Goal: Transaction & Acquisition: Purchase product/service

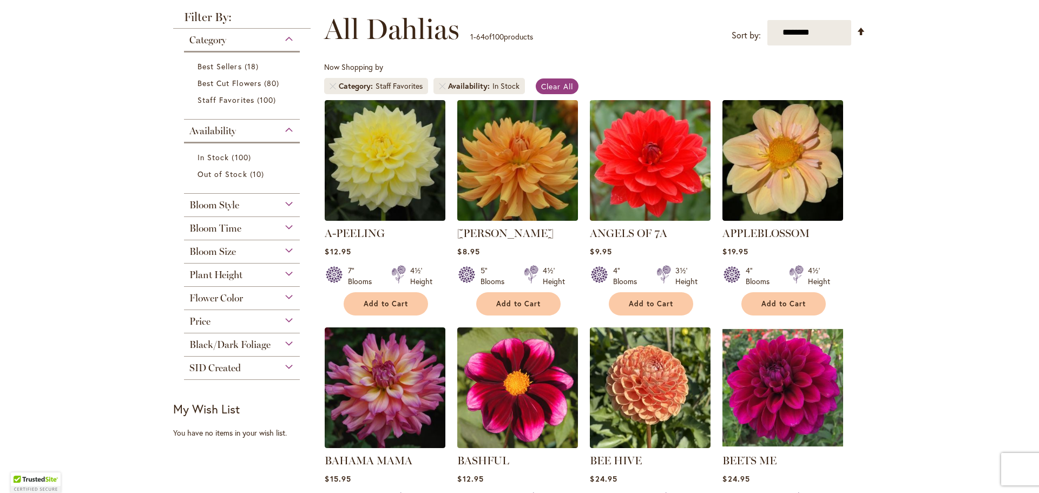
scroll to position [168, 0]
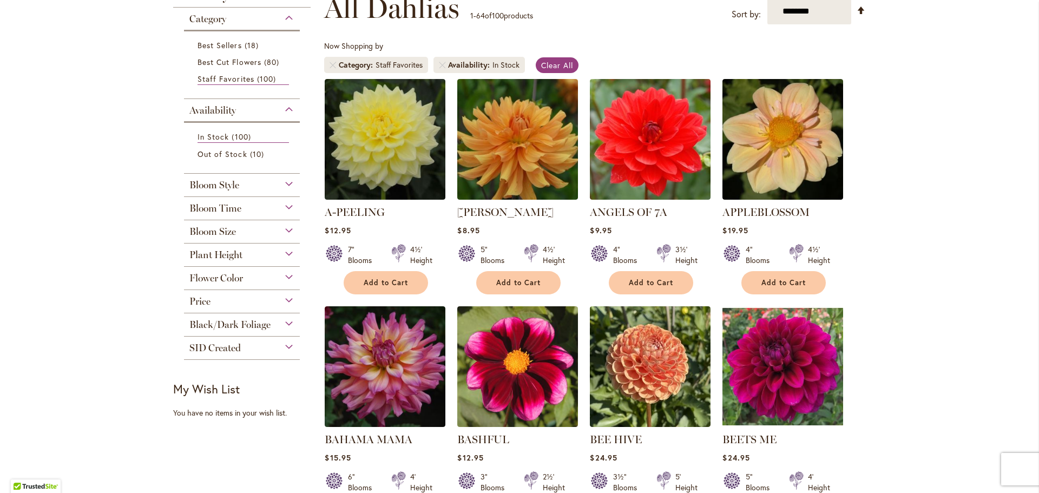
click at [220, 230] on span "Bloom Size" at bounding box center [212, 232] width 47 height 12
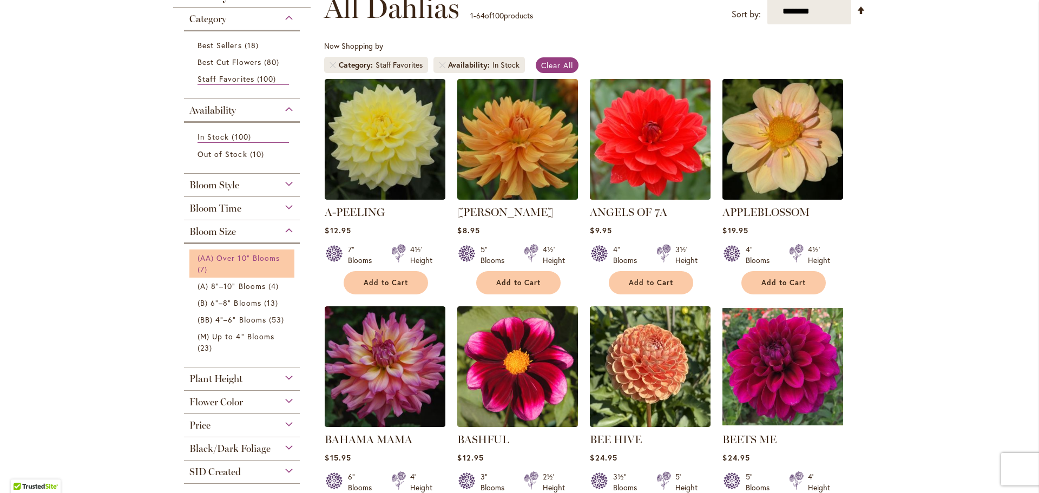
click at [214, 257] on span "(AA) Over 10" Blooms" at bounding box center [239, 258] width 82 height 10
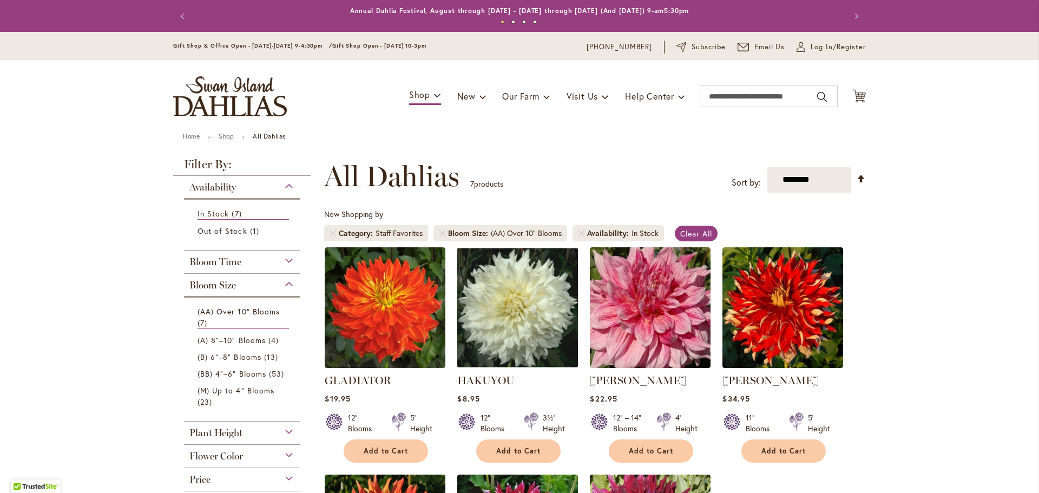
scroll to position [168, 0]
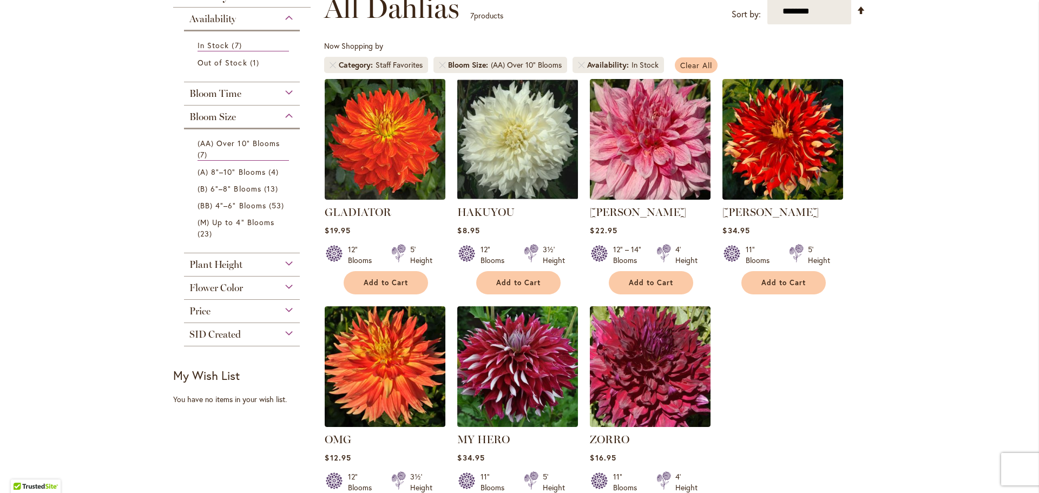
click at [688, 68] on span "Clear All" at bounding box center [696, 65] width 32 height 10
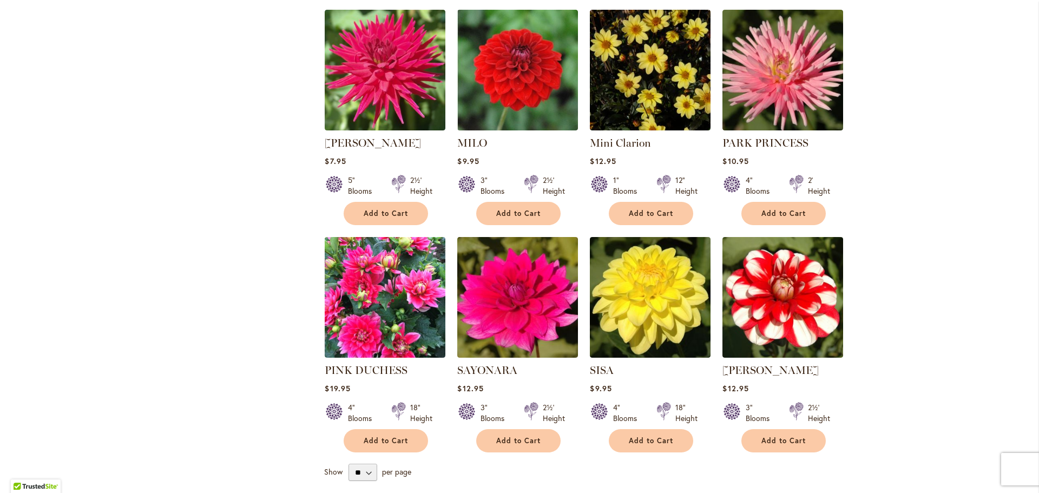
scroll to position [1450, 0]
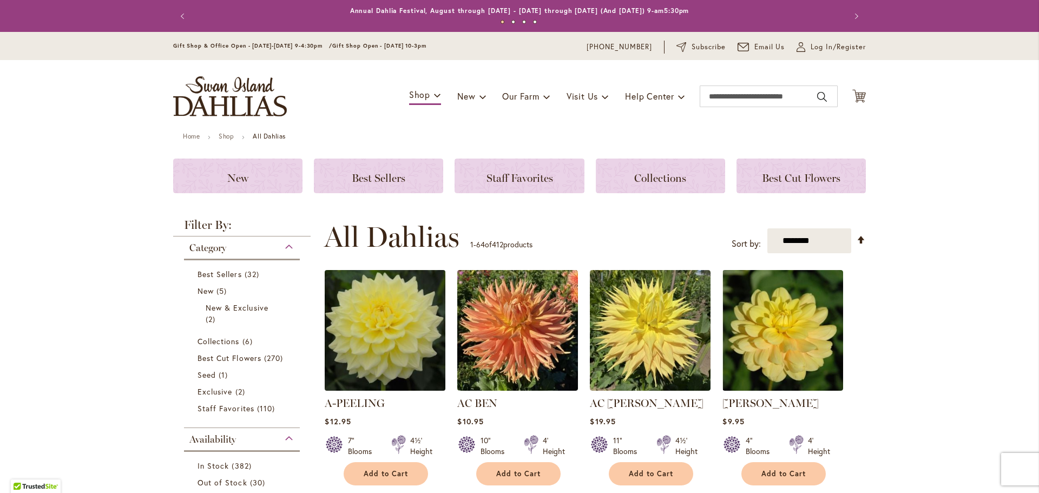
scroll to position [229, 0]
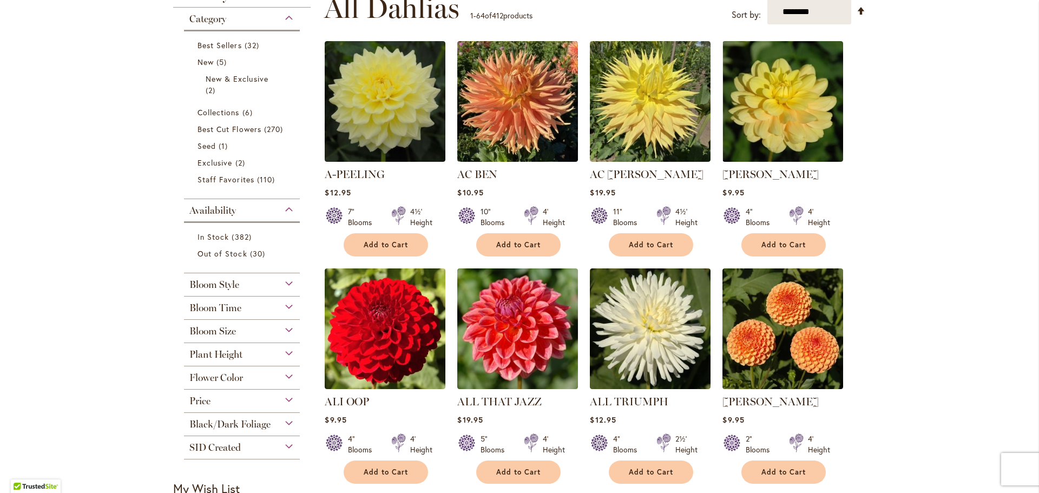
click at [272, 329] on div "Bloom Size" at bounding box center [242, 328] width 116 height 17
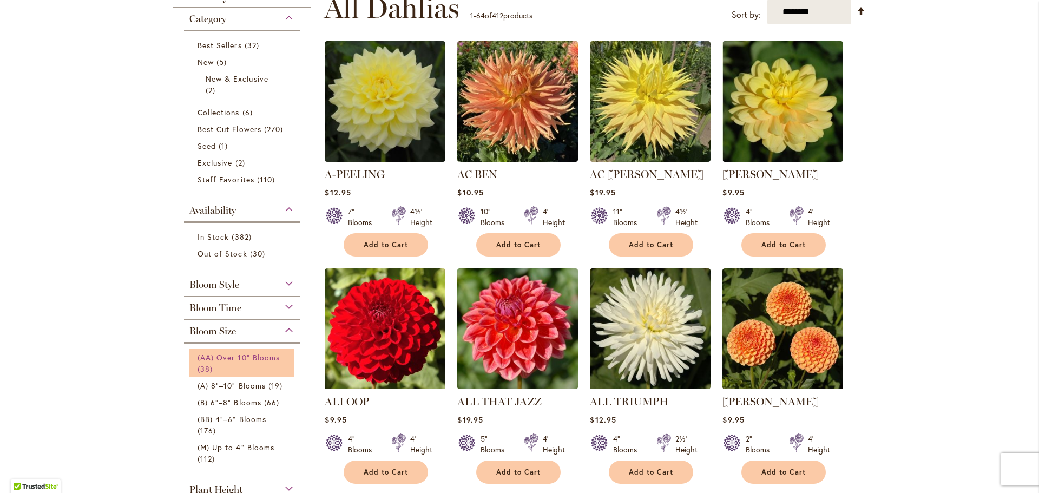
click at [252, 358] on span "(AA) Over 10" Blooms" at bounding box center [239, 357] width 82 height 10
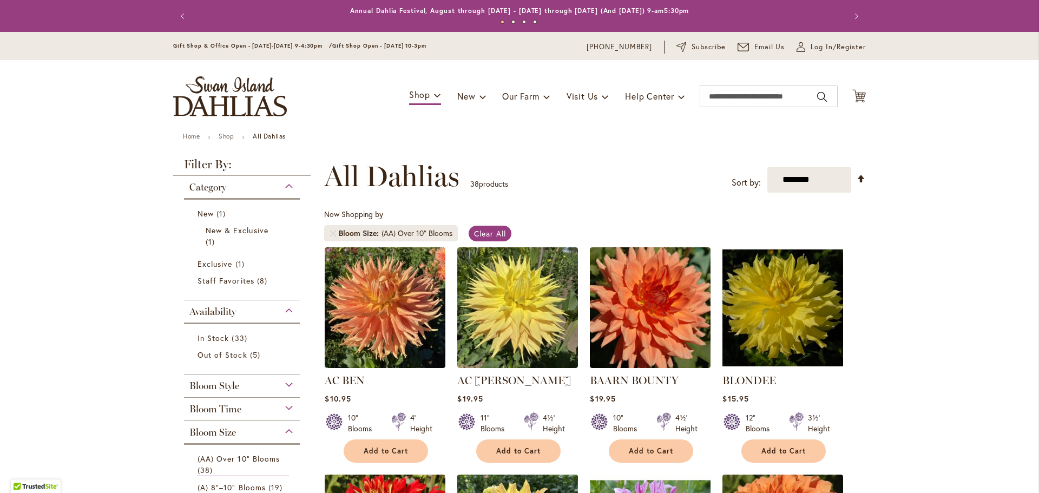
scroll to position [168, 0]
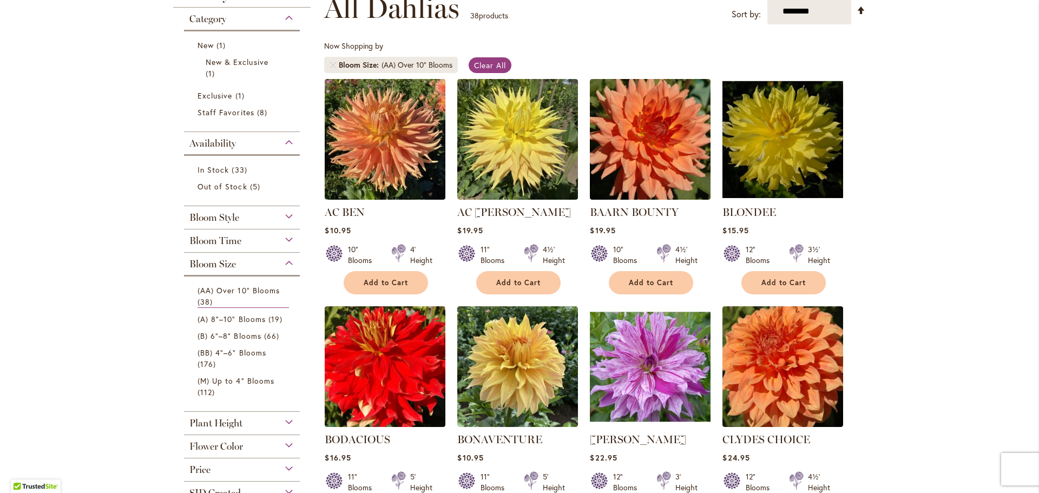
click at [227, 426] on span "Plant Height" at bounding box center [215, 423] width 53 height 12
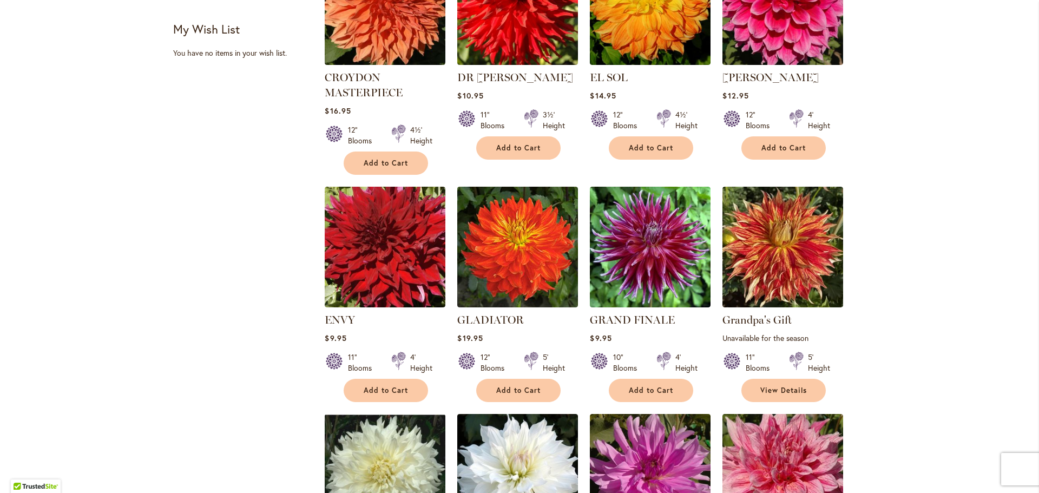
scroll to position [761, 0]
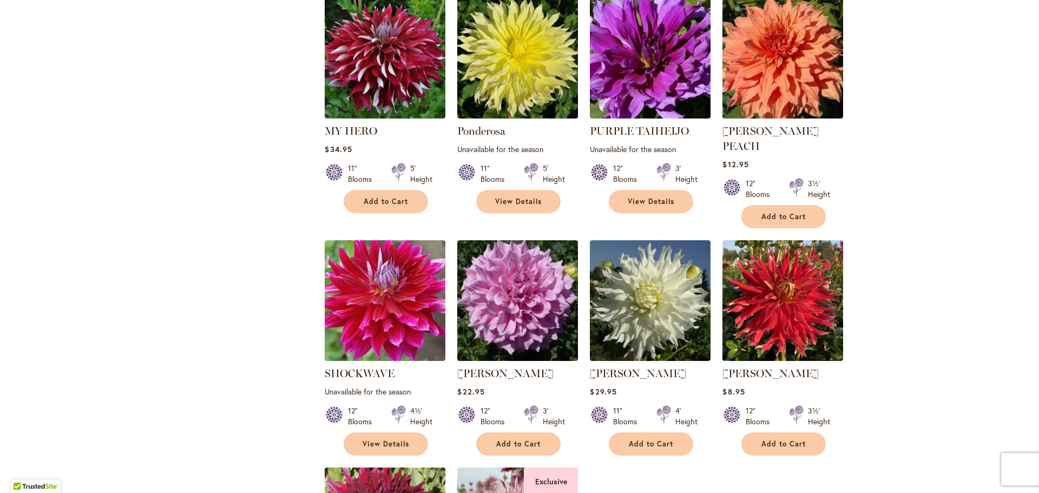
scroll to position [1862, 0]
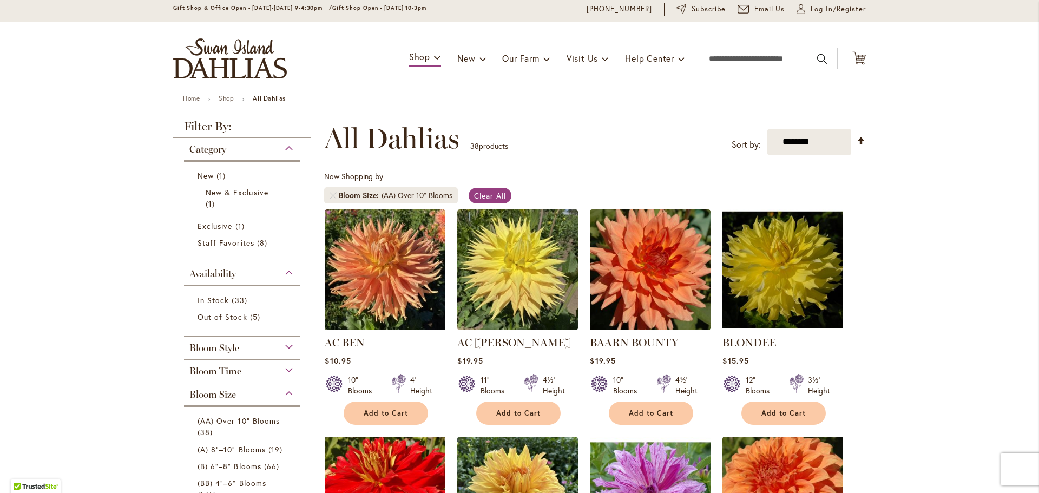
scroll to position [21, 0]
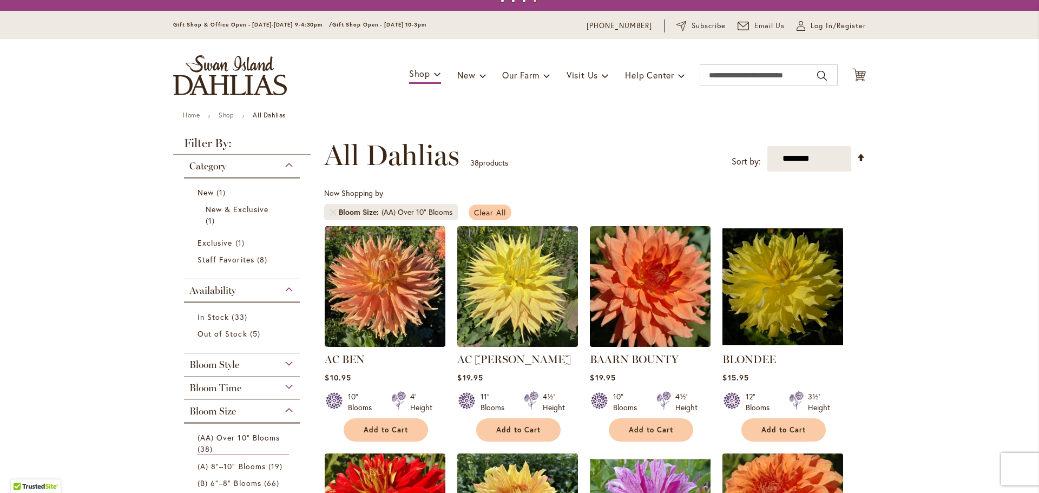
click at [477, 213] on span "Clear All" at bounding box center [490, 212] width 32 height 10
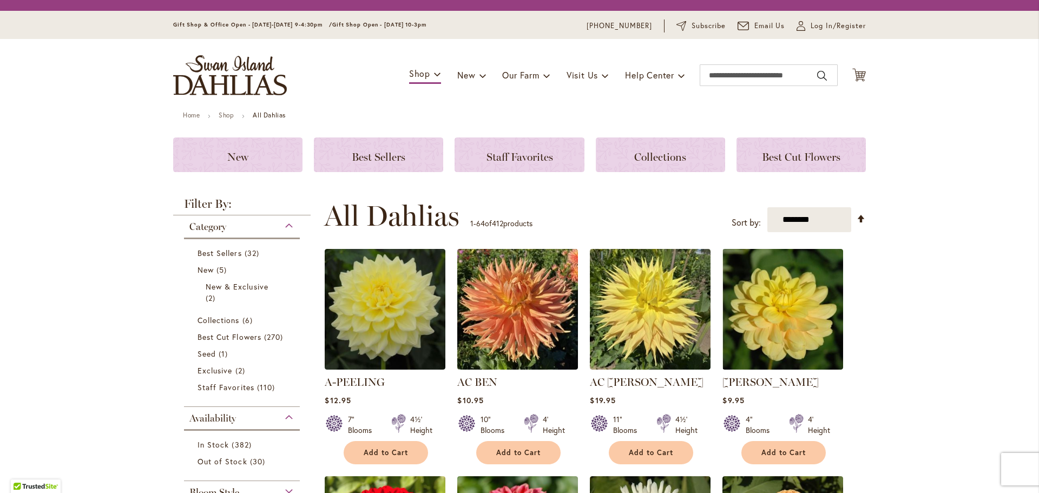
scroll to position [271, 0]
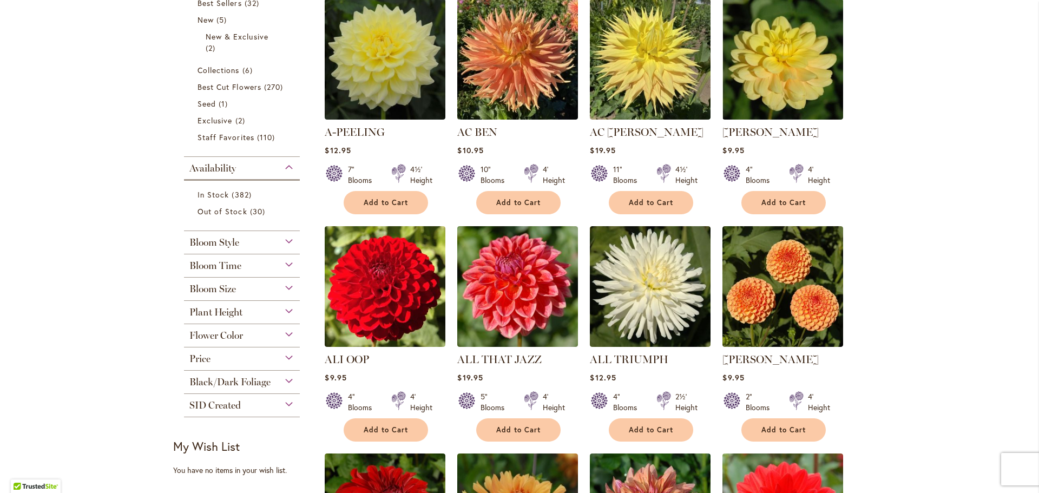
click at [237, 290] on div "Bloom Size" at bounding box center [242, 286] width 116 height 17
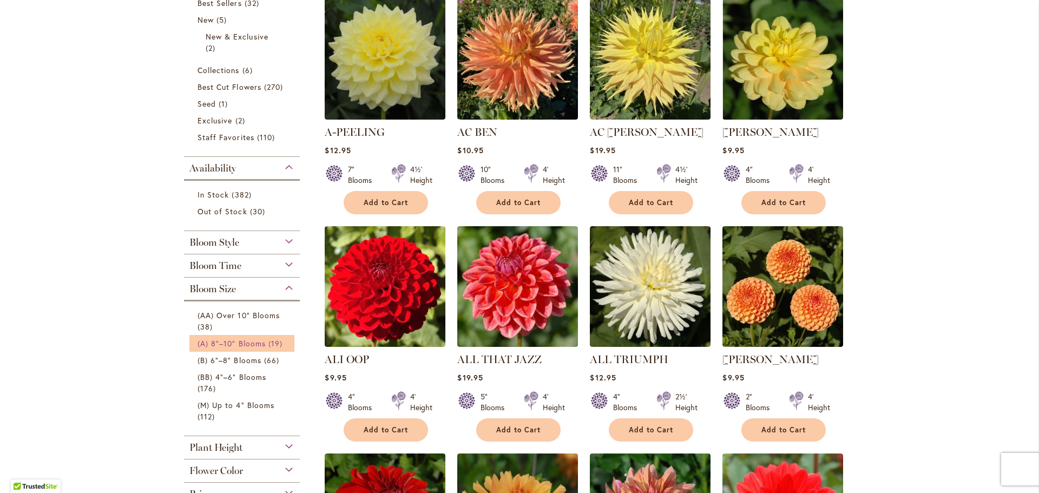
click at [243, 343] on span "(A) 8"–10" Blooms" at bounding box center [232, 343] width 68 height 10
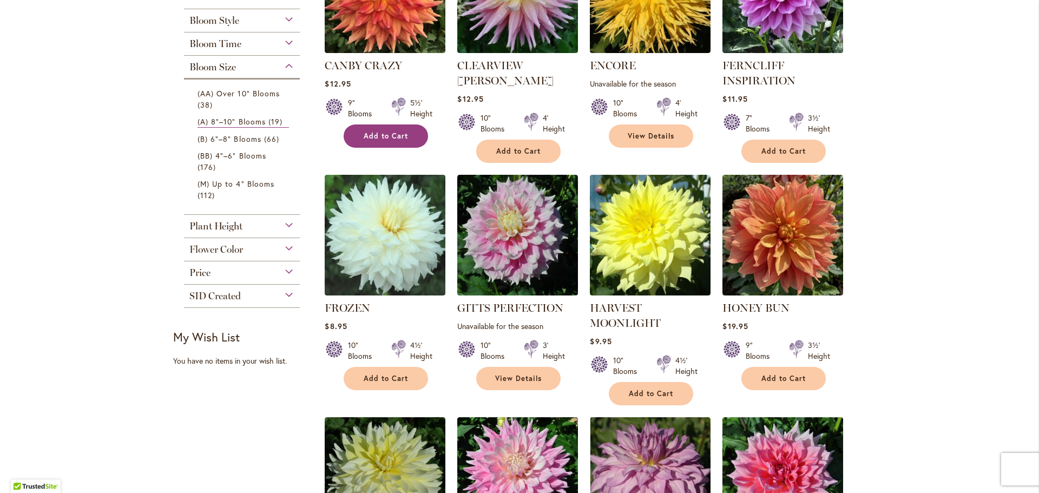
scroll to position [349, 0]
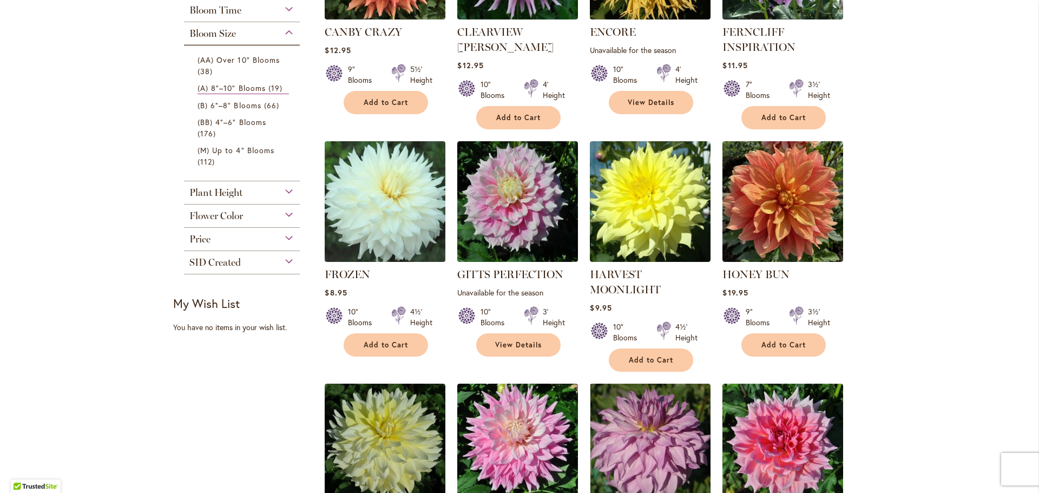
click at [403, 216] on img at bounding box center [385, 201] width 127 height 127
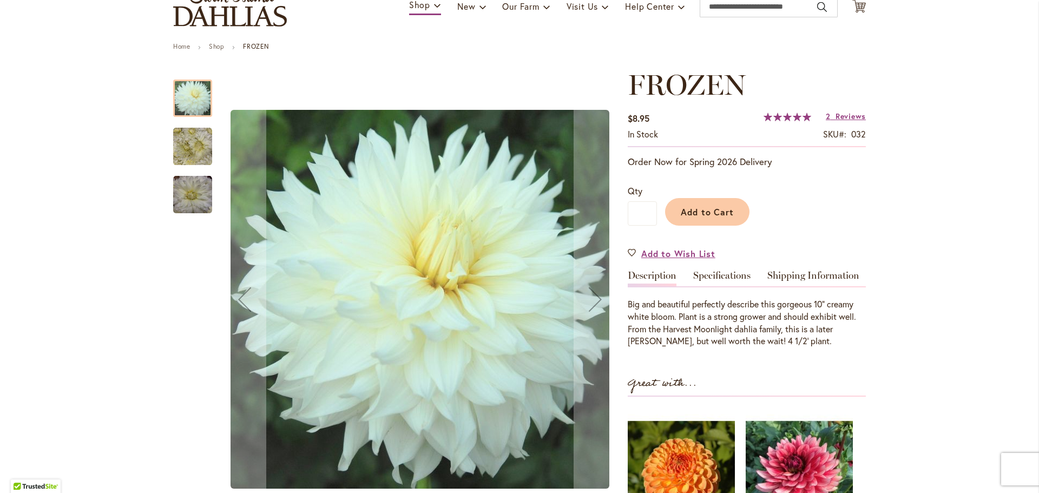
scroll to position [90, 0]
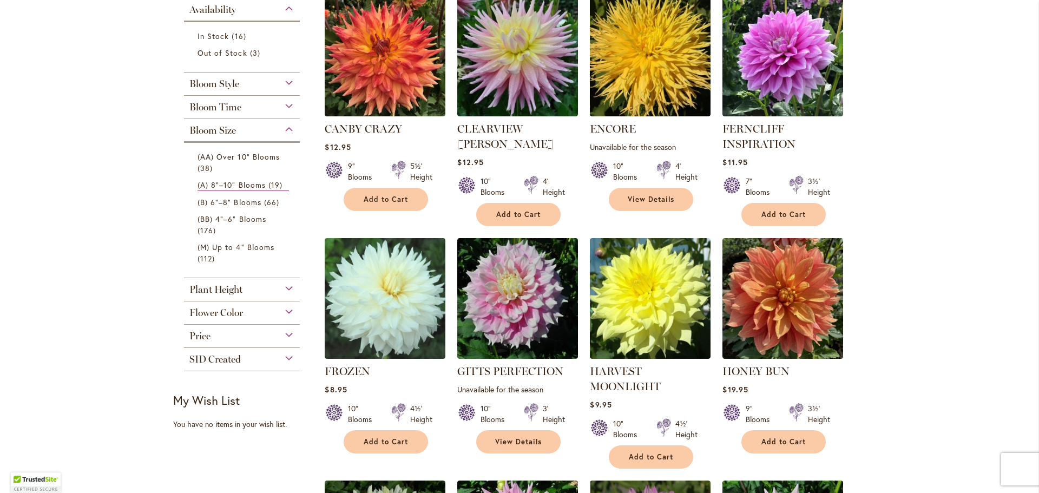
scroll to position [253, 0]
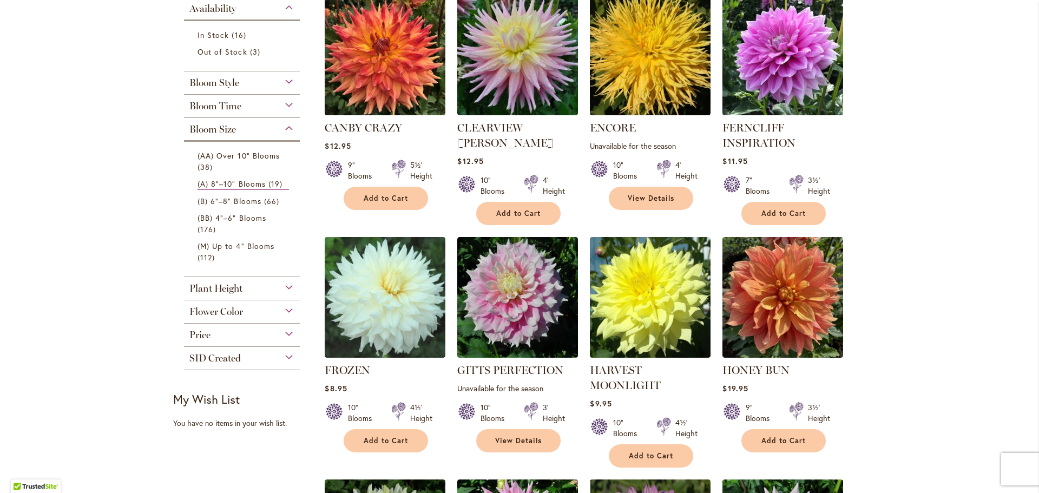
click at [744, 55] on img at bounding box center [783, 54] width 127 height 127
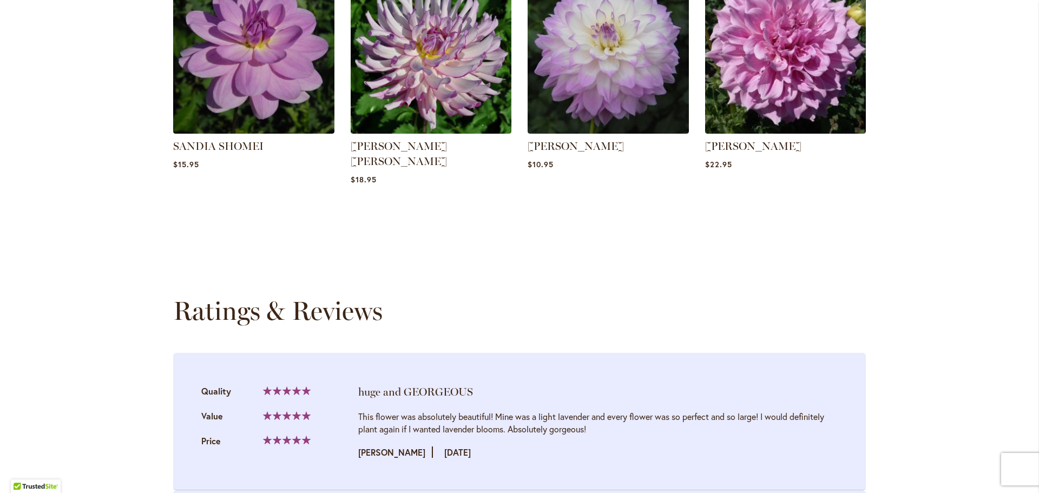
scroll to position [866, 0]
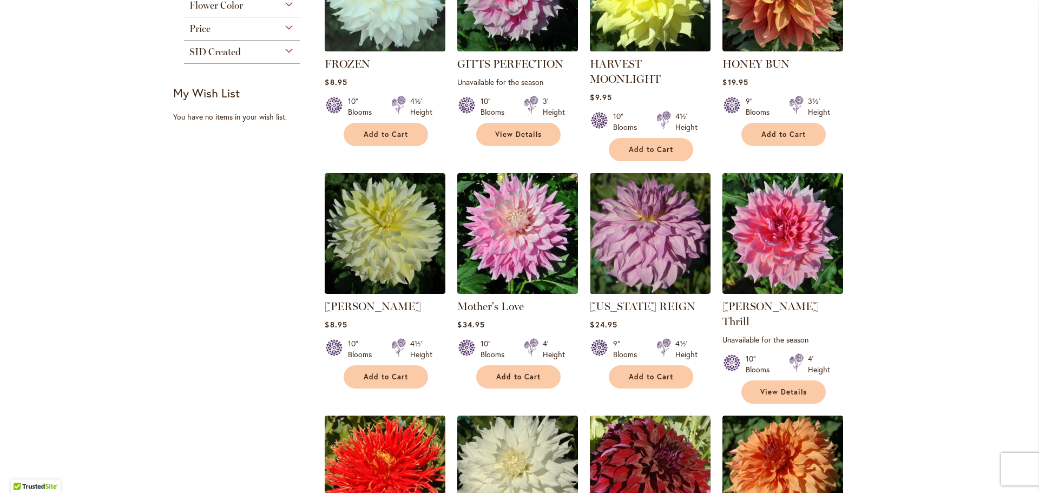
scroll to position [565, 0]
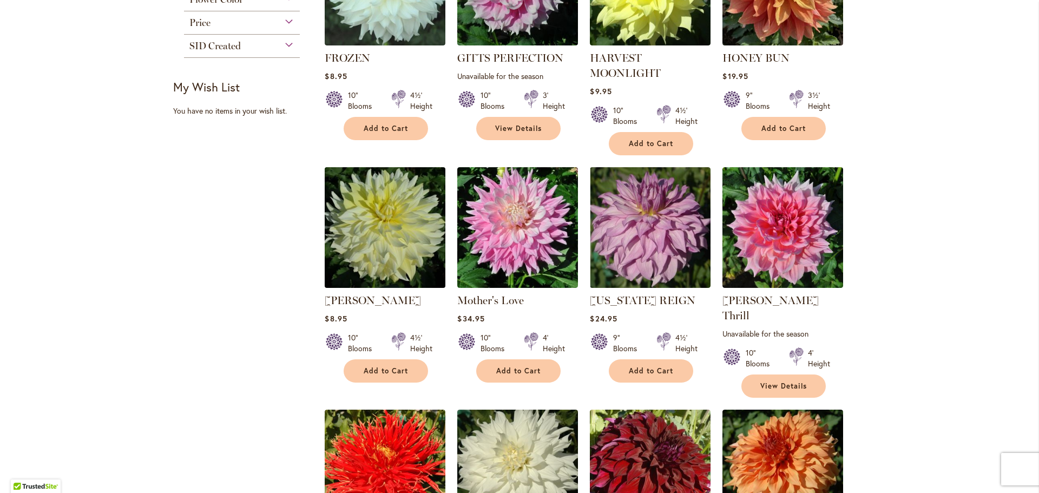
click at [382, 237] on img at bounding box center [385, 227] width 127 height 127
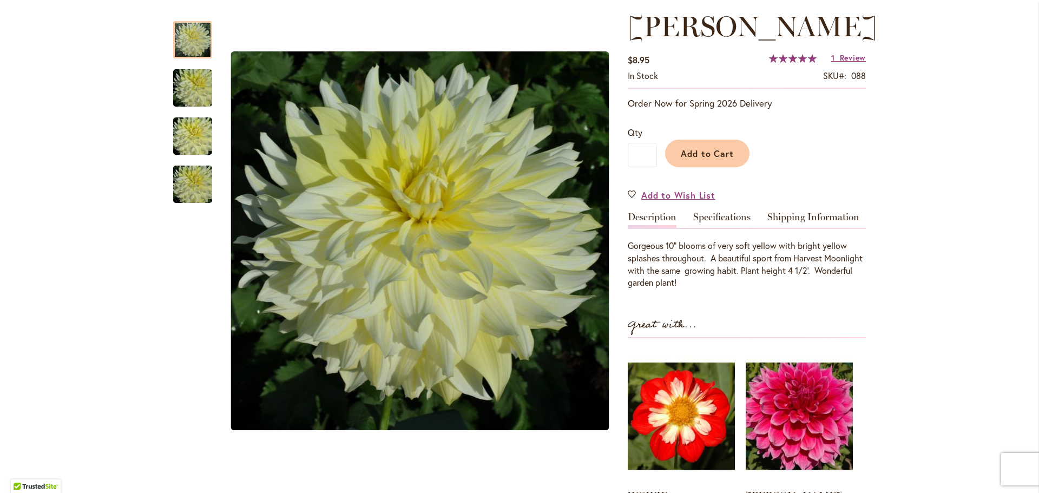
scroll to position [162, 0]
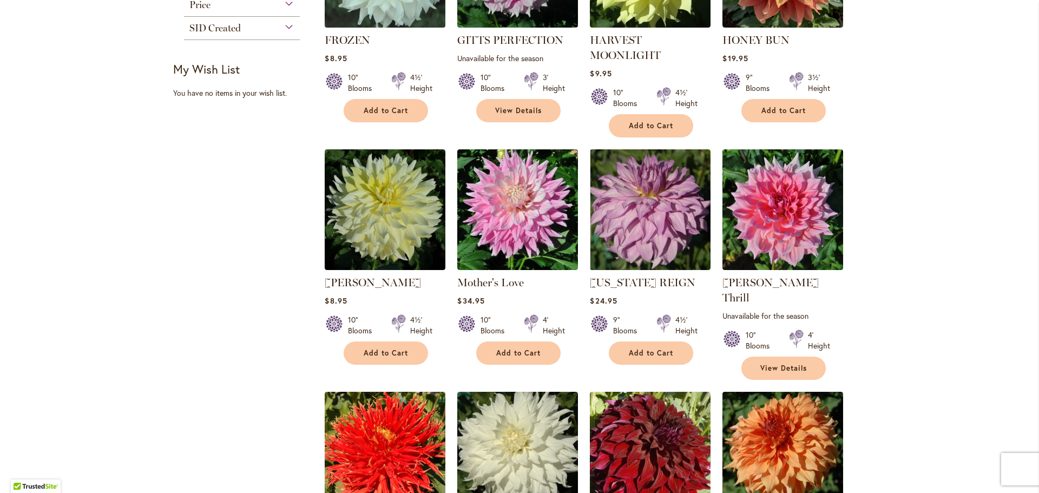
scroll to position [601, 0]
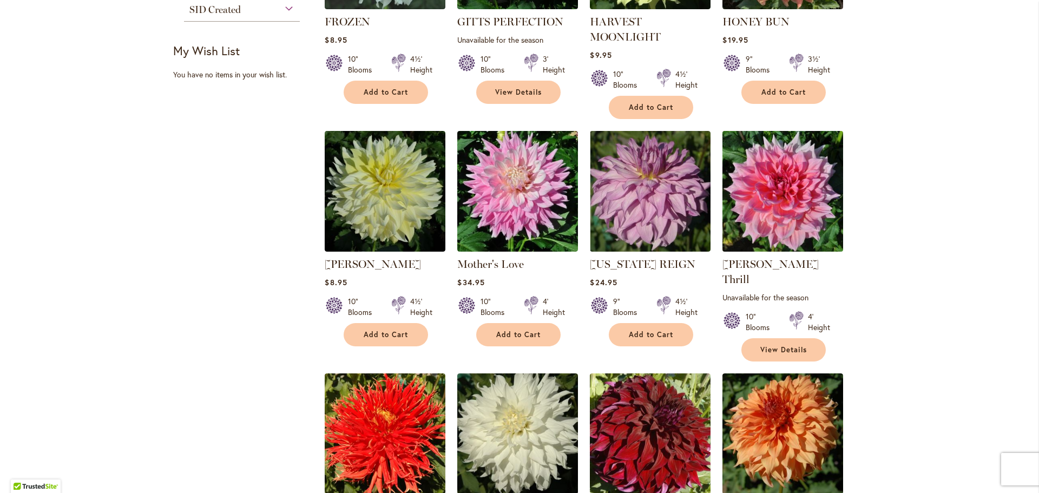
click at [747, 218] on img at bounding box center [783, 191] width 127 height 127
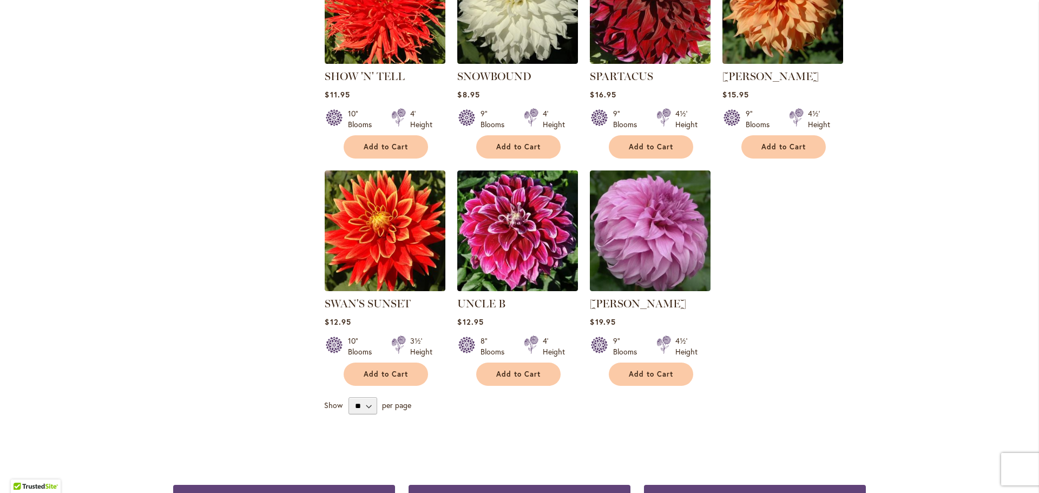
scroll to position [1034, 0]
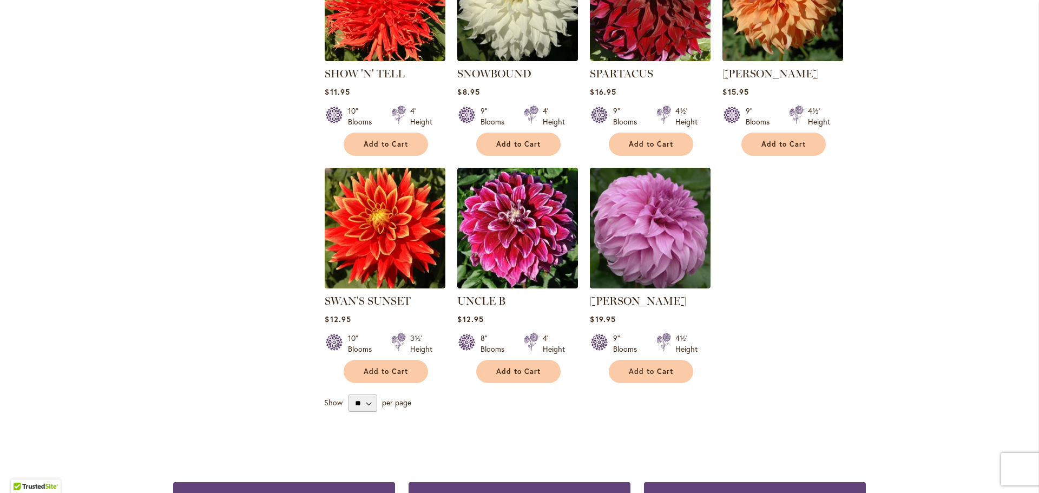
click at [643, 232] on img at bounding box center [650, 228] width 127 height 127
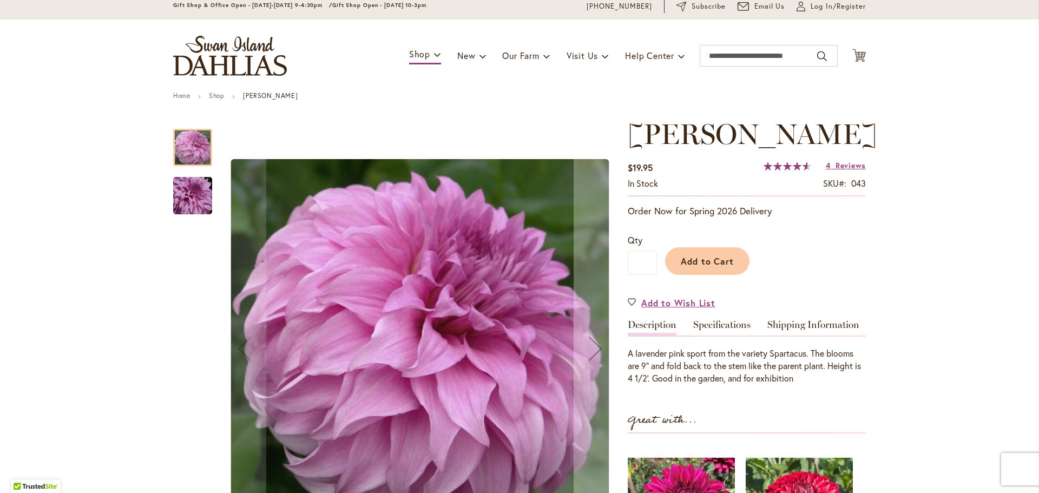
scroll to position [54, 0]
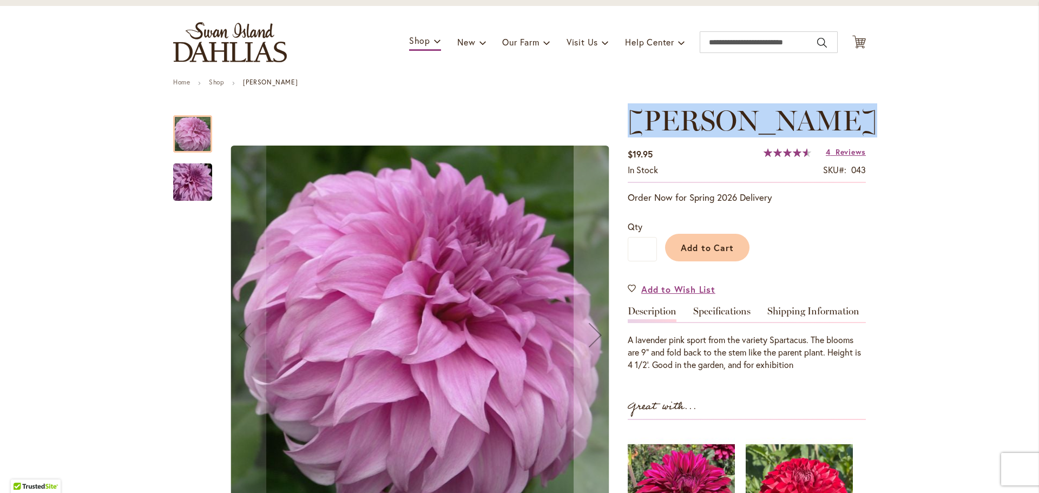
drag, startPoint x: 856, startPoint y: 124, endPoint x: 626, endPoint y: 108, distance: 230.1
click at [628, 108] on span "[PERSON_NAME]" at bounding box center [753, 120] width 250 height 34
copy span "[PERSON_NAME]"
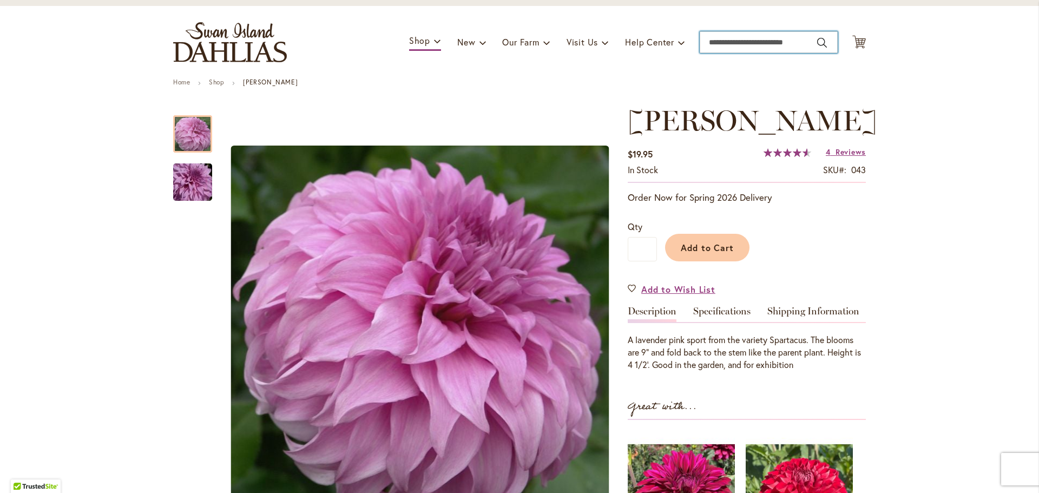
click at [761, 48] on input "Search" at bounding box center [769, 42] width 138 height 22
type input "*********"
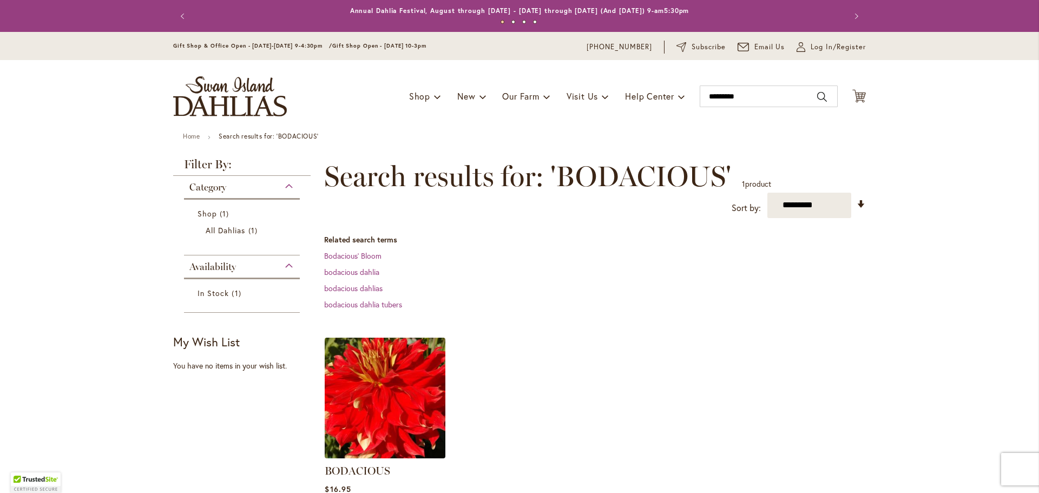
click at [378, 405] on img at bounding box center [385, 398] width 127 height 127
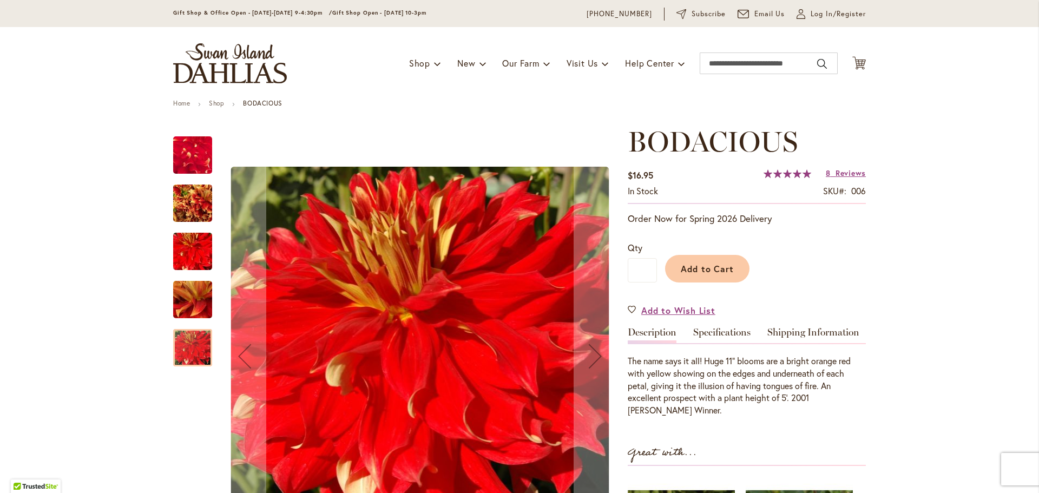
scroll to position [54, 0]
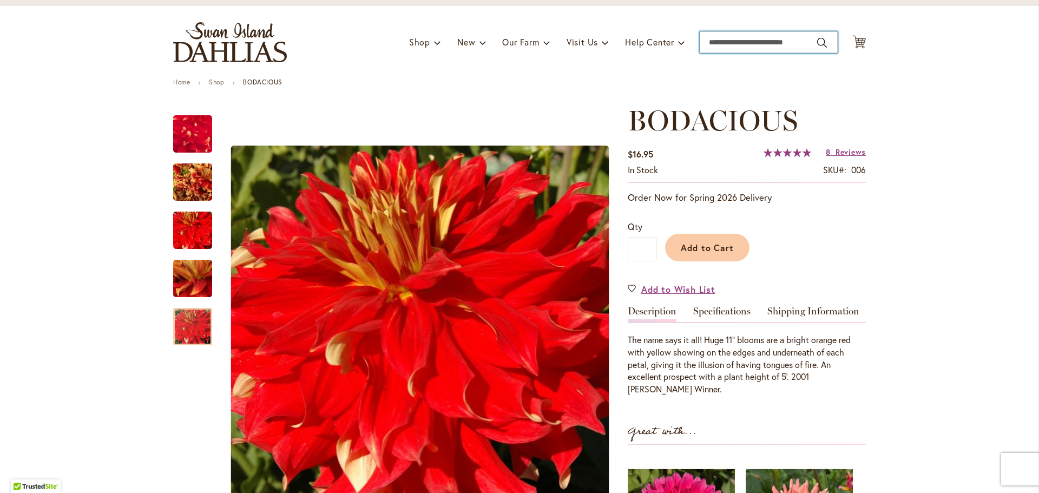
click at [719, 42] on input "Search" at bounding box center [769, 42] width 138 height 22
type input "********"
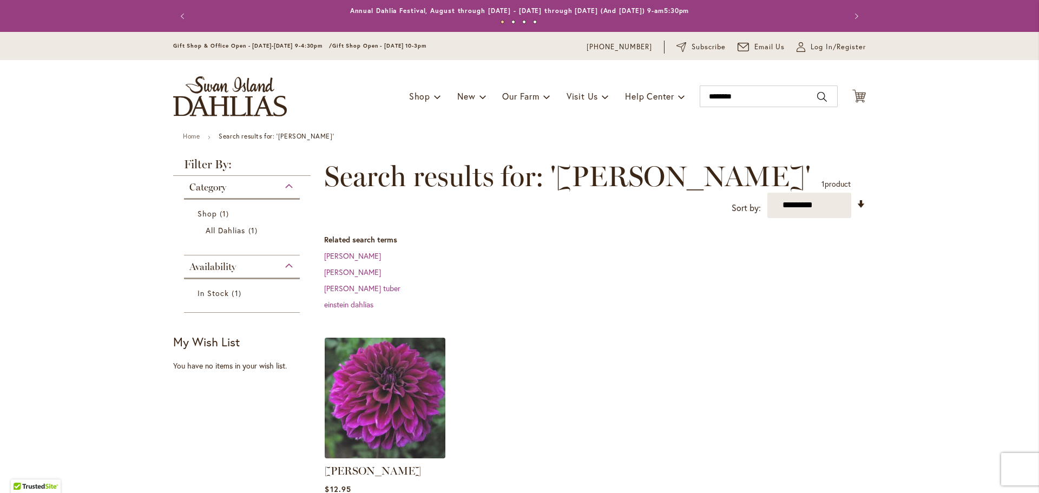
click at [391, 383] on img at bounding box center [385, 398] width 127 height 127
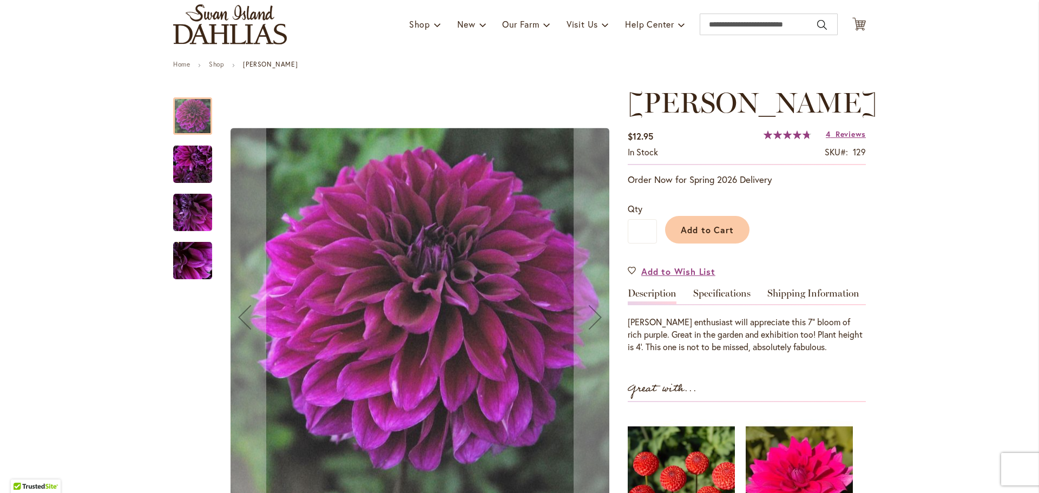
scroll to position [90, 0]
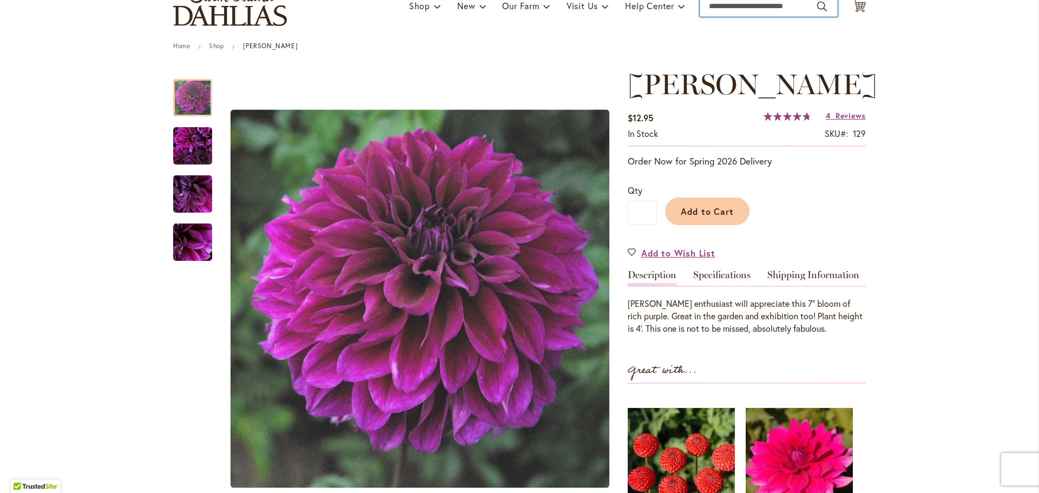
click at [733, 13] on input "Search" at bounding box center [769, 6] width 138 height 22
type input "**********"
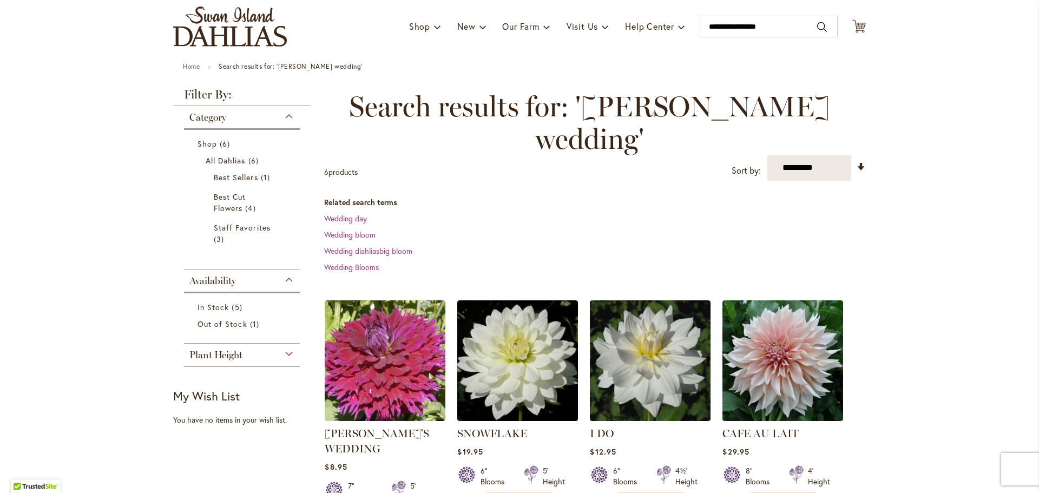
scroll to position [72, 0]
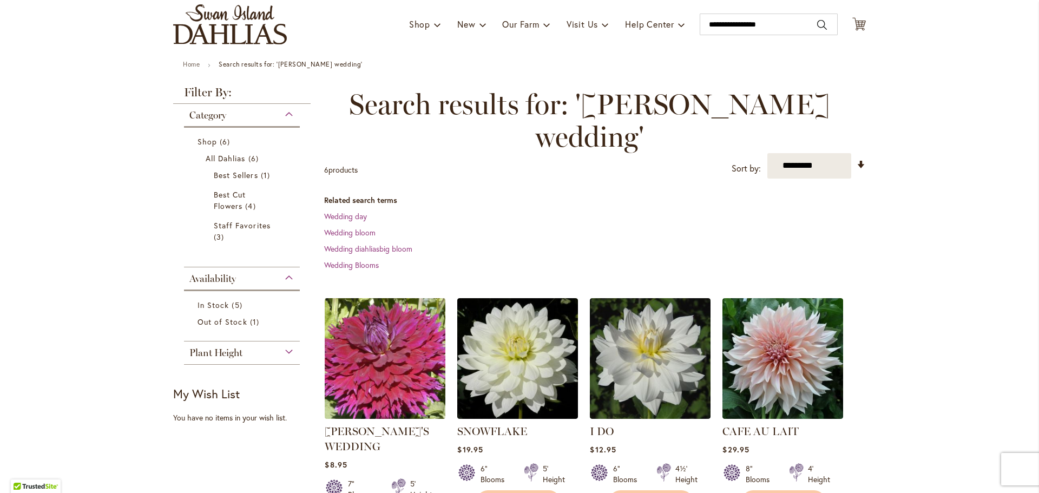
click at [394, 315] on img at bounding box center [385, 358] width 127 height 127
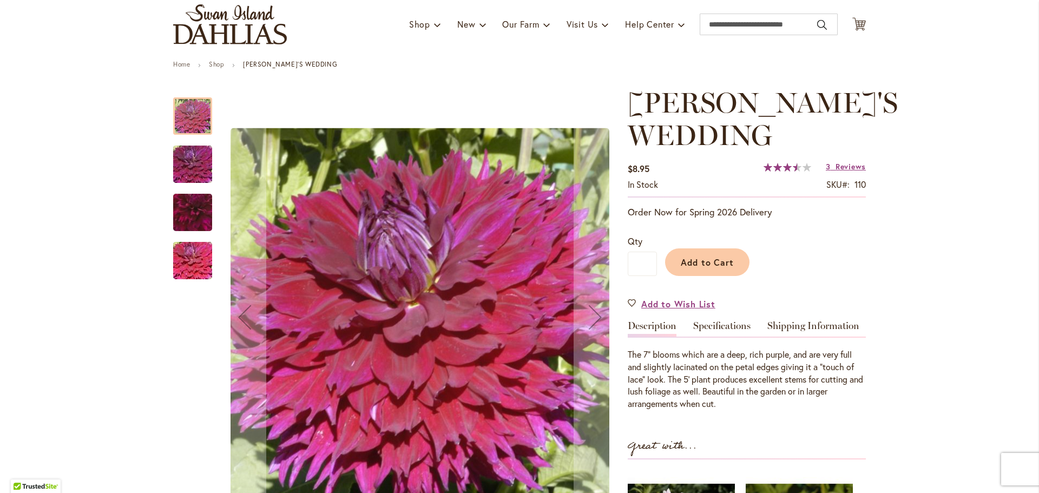
scroll to position [90, 0]
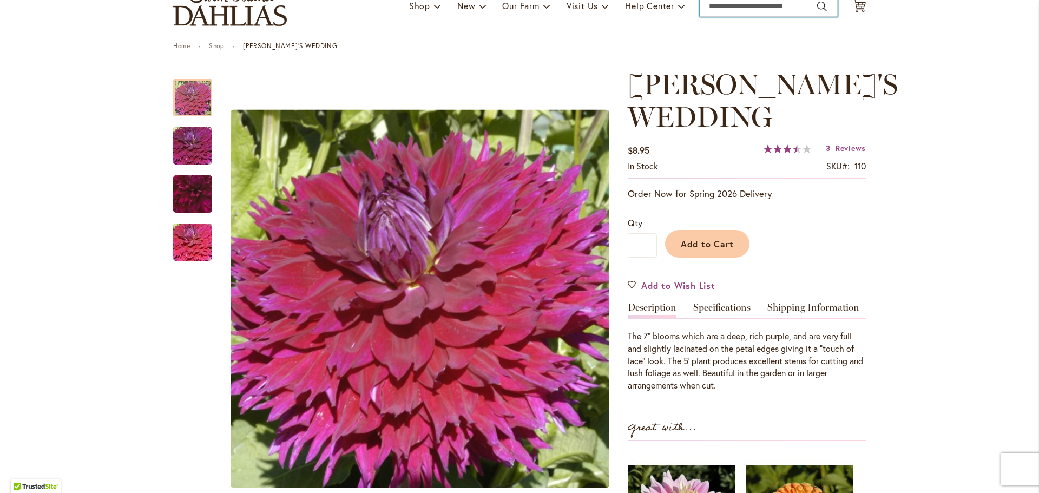
click at [756, 14] on input "Search" at bounding box center [769, 6] width 138 height 22
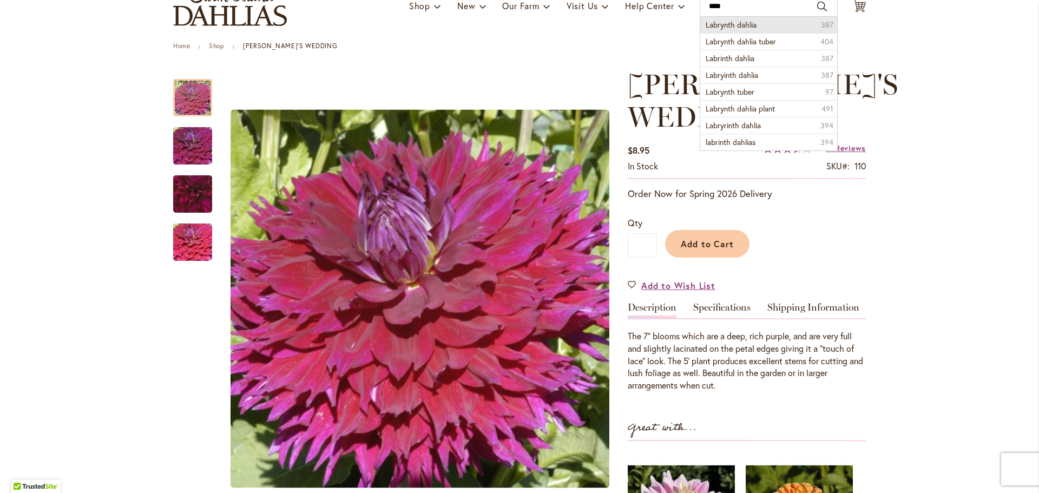
click at [744, 29] on span "Labrynth dahlia" at bounding box center [731, 24] width 51 height 10
type input "**********"
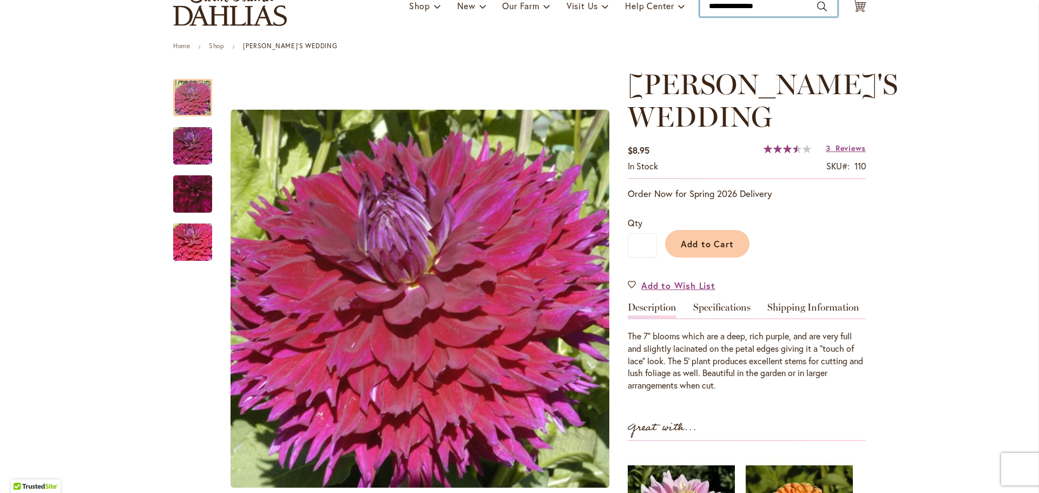
scroll to position [86, 0]
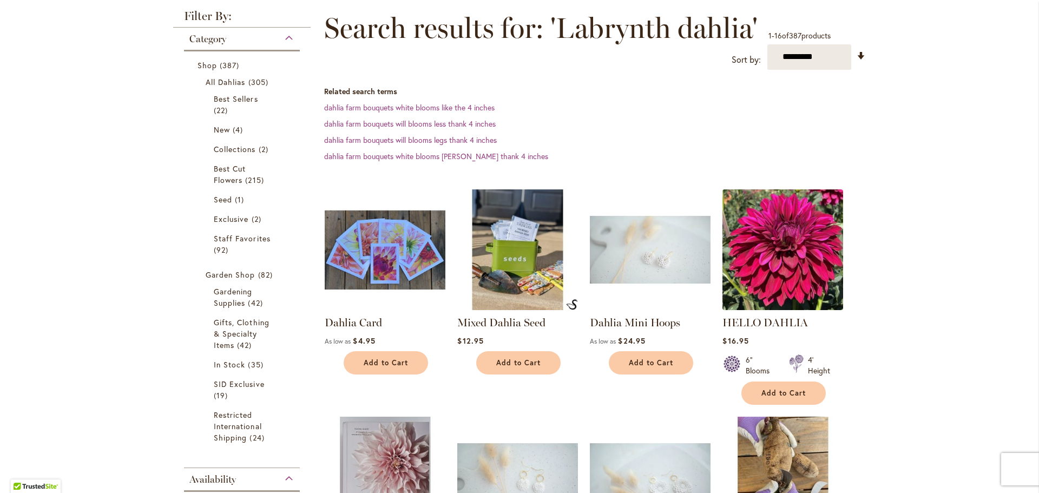
scroll to position [147, 0]
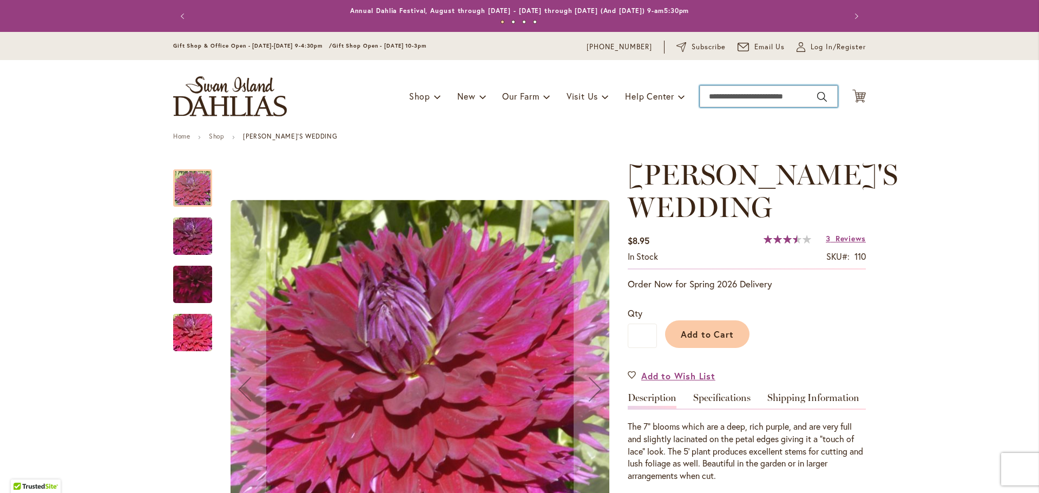
click at [749, 96] on input "Search" at bounding box center [769, 97] width 138 height 22
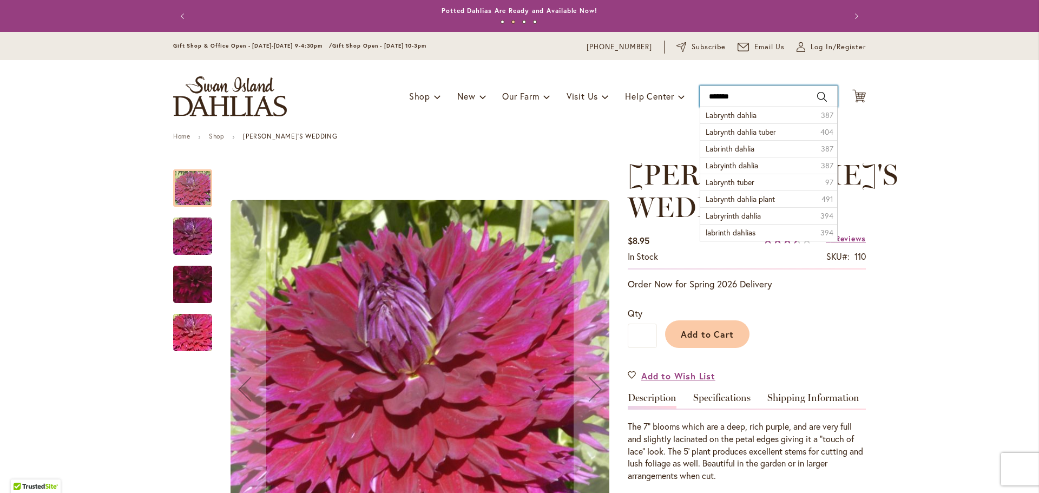
type input "********"
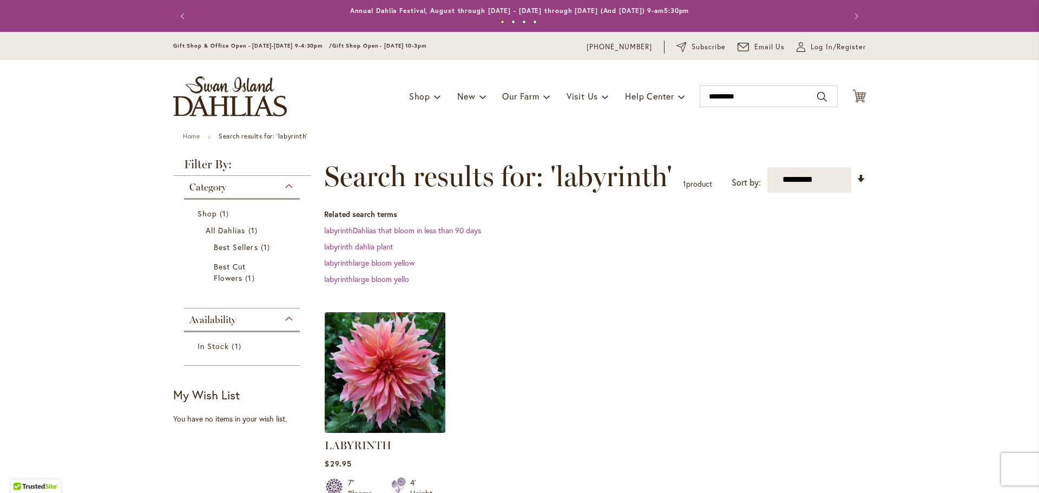
click at [386, 375] on img at bounding box center [385, 372] width 127 height 127
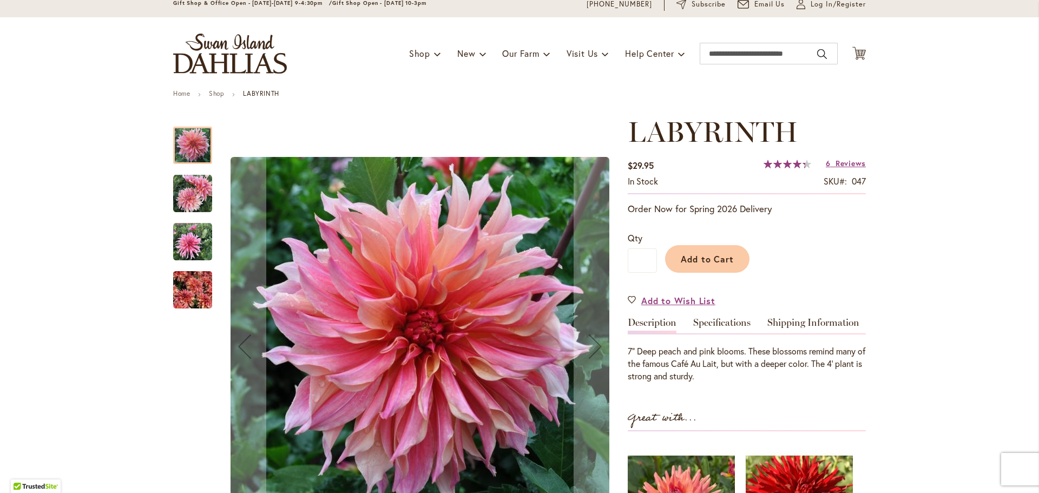
scroll to position [54, 0]
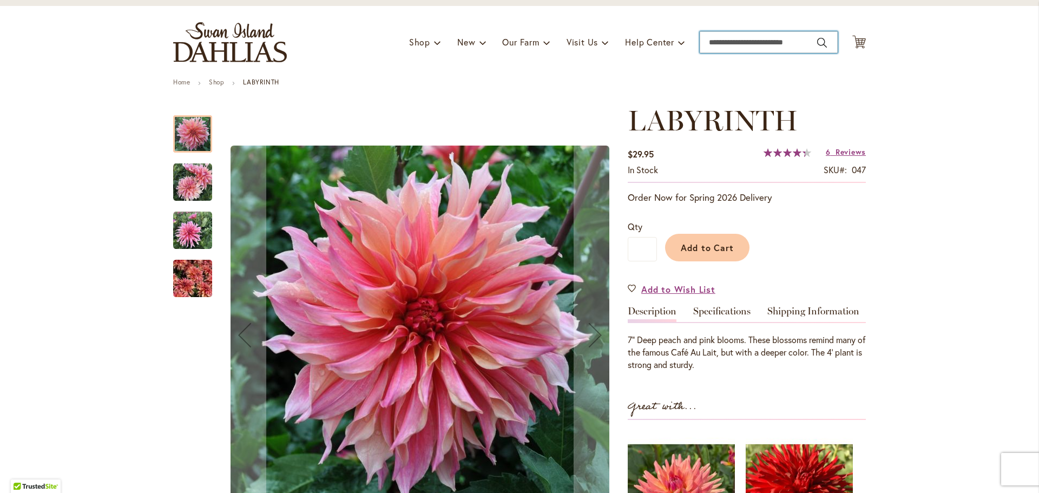
click at [761, 48] on input "Search" at bounding box center [769, 42] width 138 height 22
type input "**********"
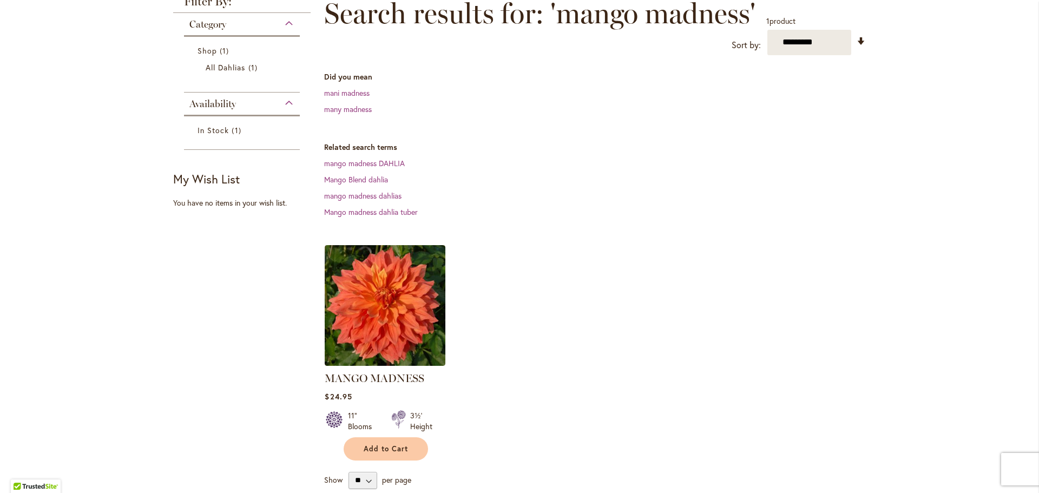
scroll to position [180, 0]
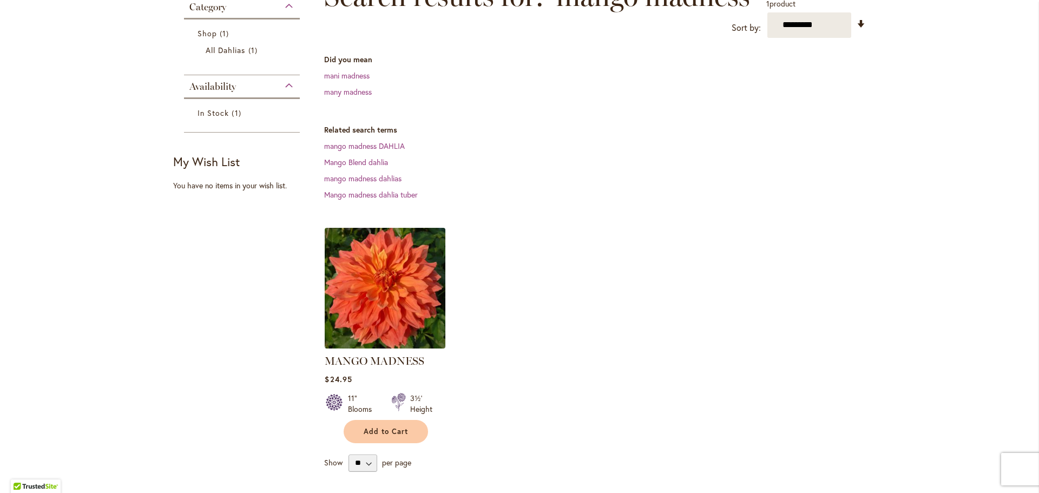
click at [421, 286] on img at bounding box center [385, 288] width 127 height 127
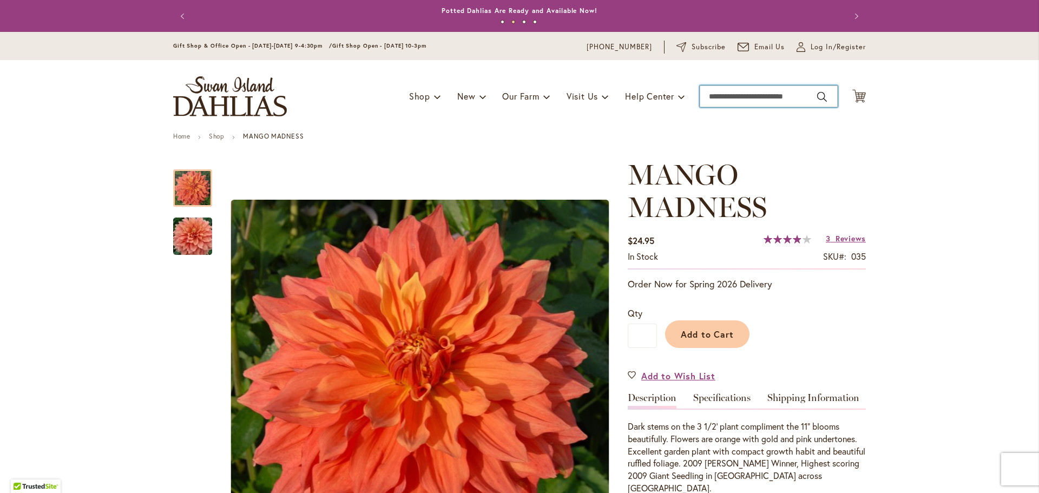
click at [745, 99] on input "Search" at bounding box center [769, 97] width 138 height 22
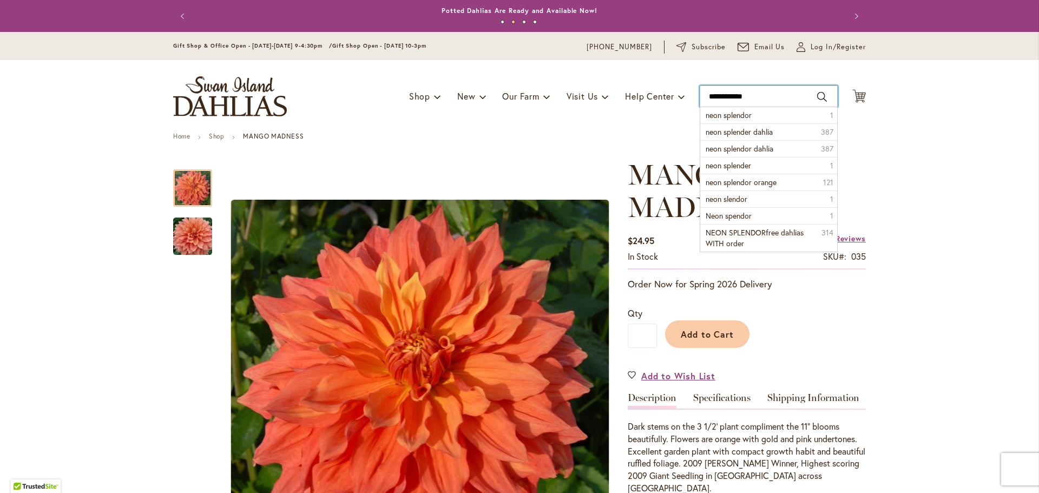
type input "**********"
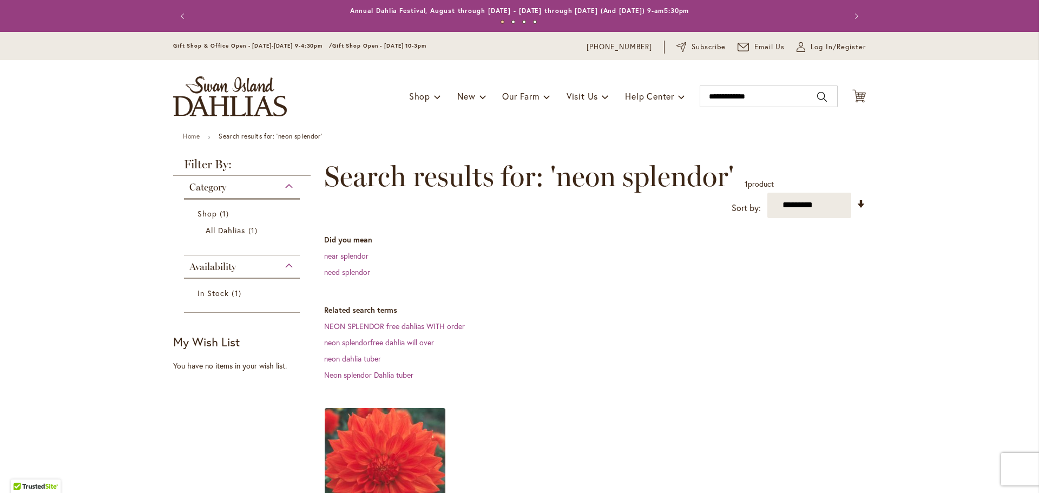
click at [401, 442] on img at bounding box center [385, 468] width 127 height 127
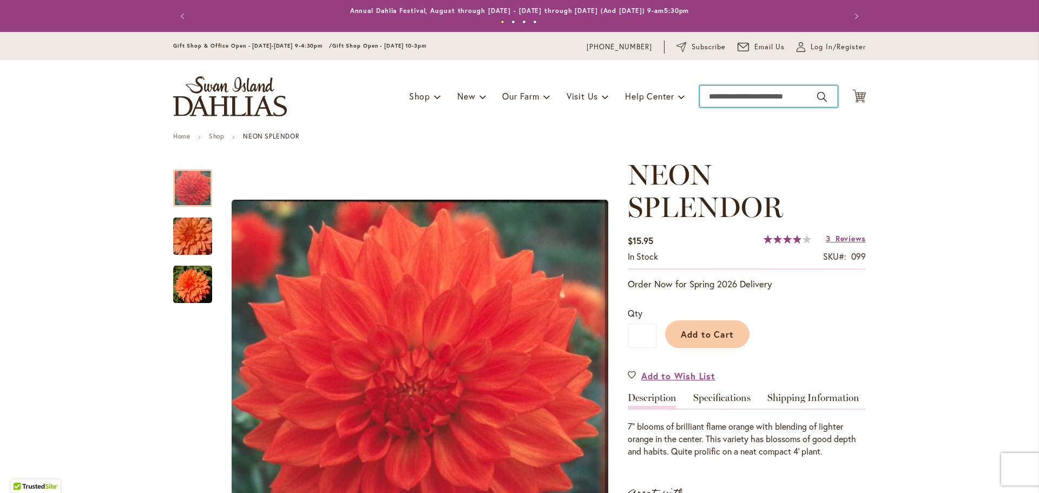
click at [778, 101] on input "Search" at bounding box center [769, 97] width 138 height 22
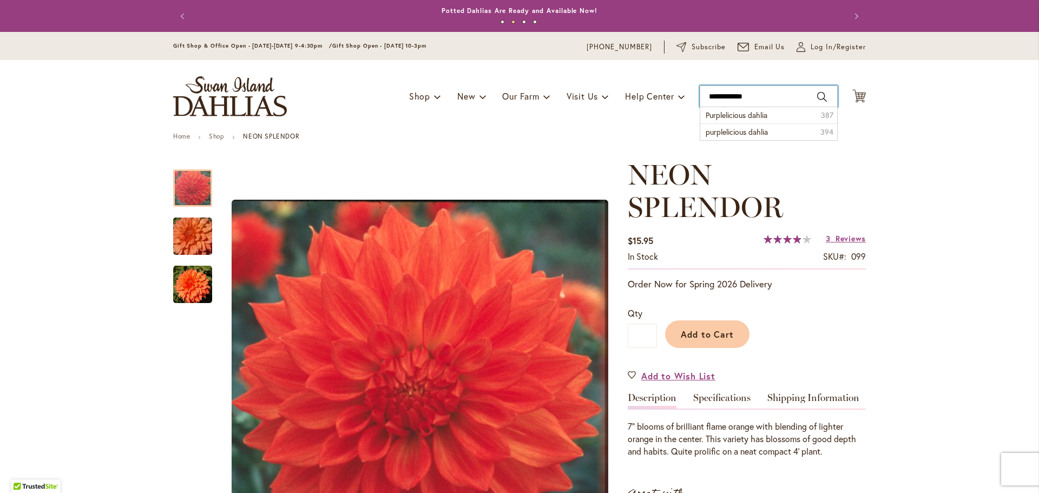
type input "**********"
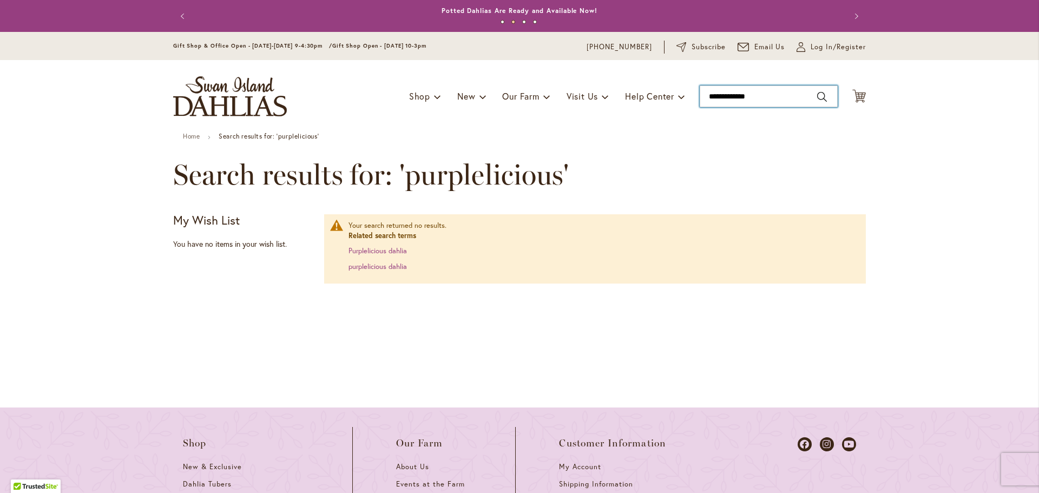
click at [765, 97] on input "**********" at bounding box center [769, 97] width 138 height 22
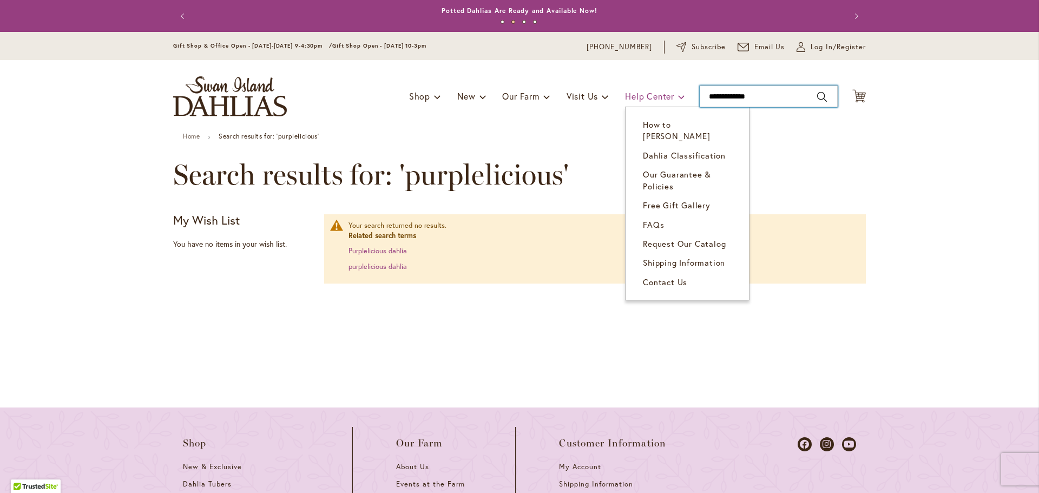
drag, startPoint x: 765, startPoint y: 97, endPoint x: 671, endPoint y: 97, distance: 94.2
click at [671, 97] on div "Toggle Nav Shop Dahlia Tubers Collections Fresh Cut Dahlias Gardening Supplies …" at bounding box center [519, 96] width 715 height 73
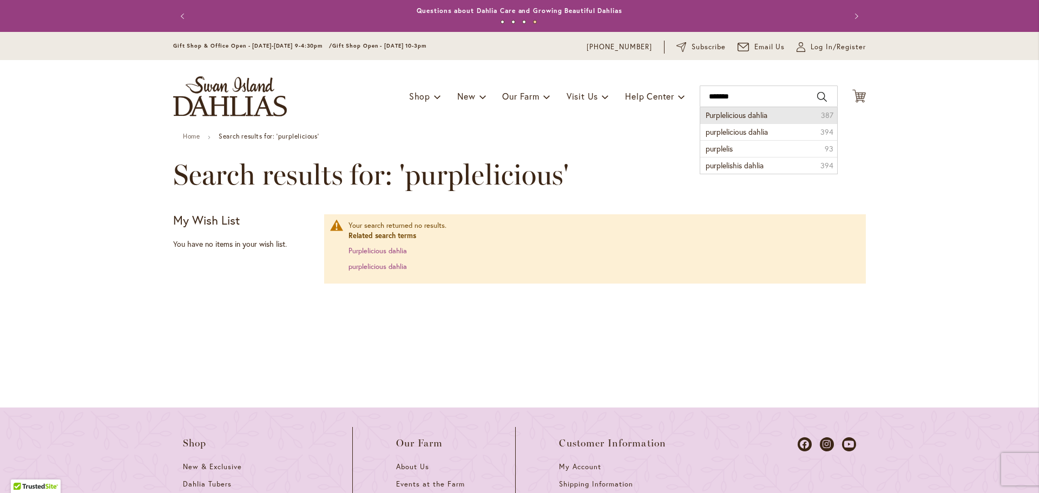
click at [711, 114] on span "Purplelicious dahlia" at bounding box center [737, 115] width 62 height 10
type input "**********"
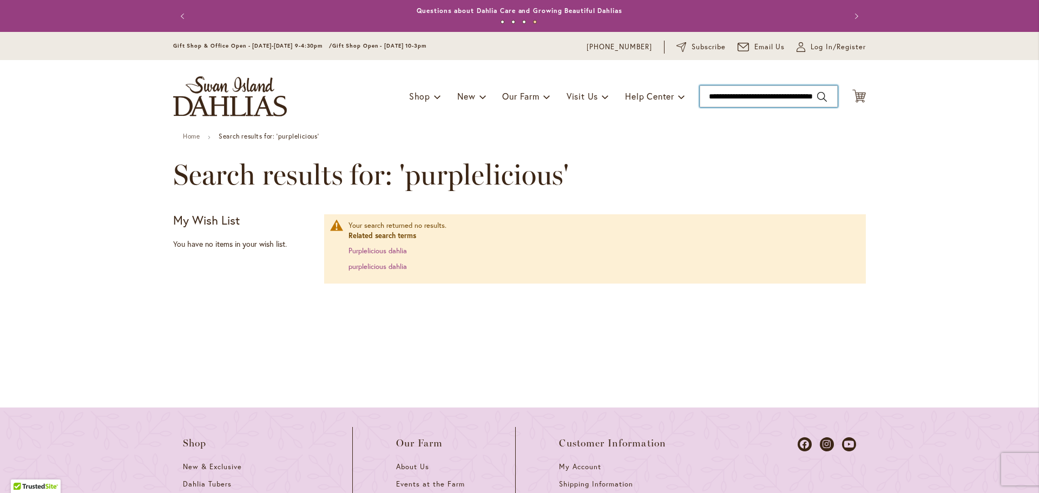
scroll to position [0, 14]
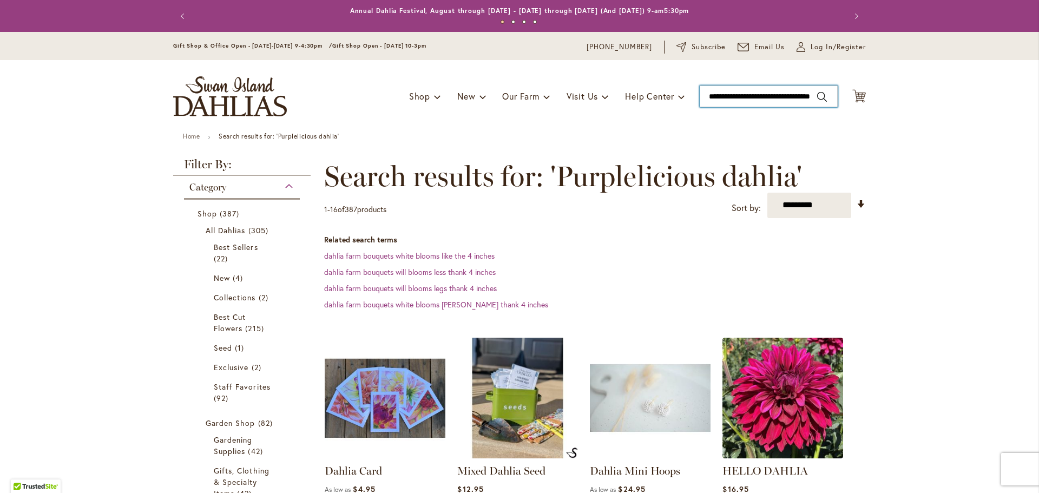
click at [757, 94] on input "**********" at bounding box center [769, 97] width 138 height 22
drag, startPoint x: 777, startPoint y: 99, endPoint x: 686, endPoint y: 91, distance: 91.8
click at [686, 91] on div "Toggle Nav Shop Dahlia Tubers Collections Fresh Cut Dahlias Gardening Supplies …" at bounding box center [519, 96] width 715 height 73
drag, startPoint x: 775, startPoint y: 95, endPoint x: 790, endPoint y: 102, distance: 16.5
click at [775, 96] on input "**********" at bounding box center [769, 97] width 138 height 22
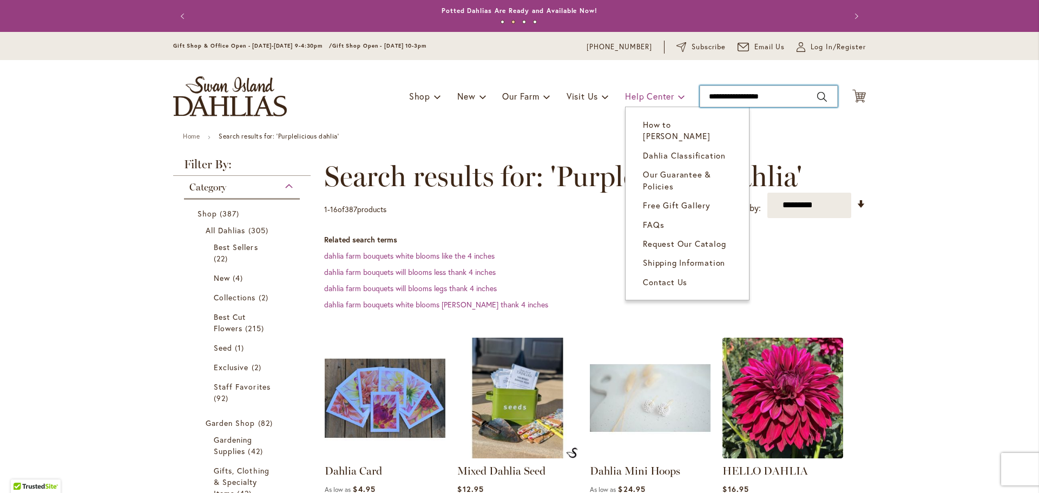
drag, startPoint x: 794, startPoint y: 97, endPoint x: 660, endPoint y: 89, distance: 133.4
click at [660, 89] on div "Toggle Nav Shop Dahlia Tubers Collections Fresh Cut Dahlias Gardening Supplies …" at bounding box center [519, 96] width 715 height 73
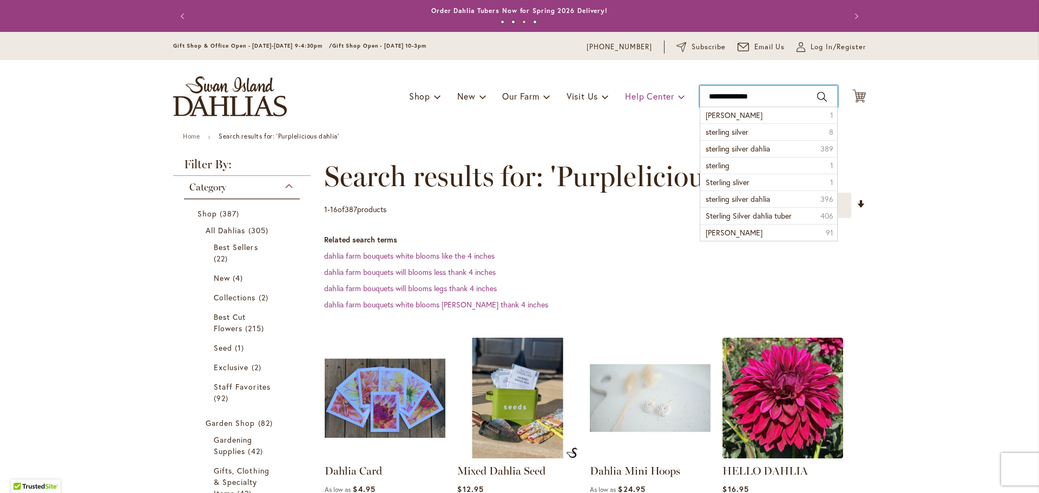
type input "**********"
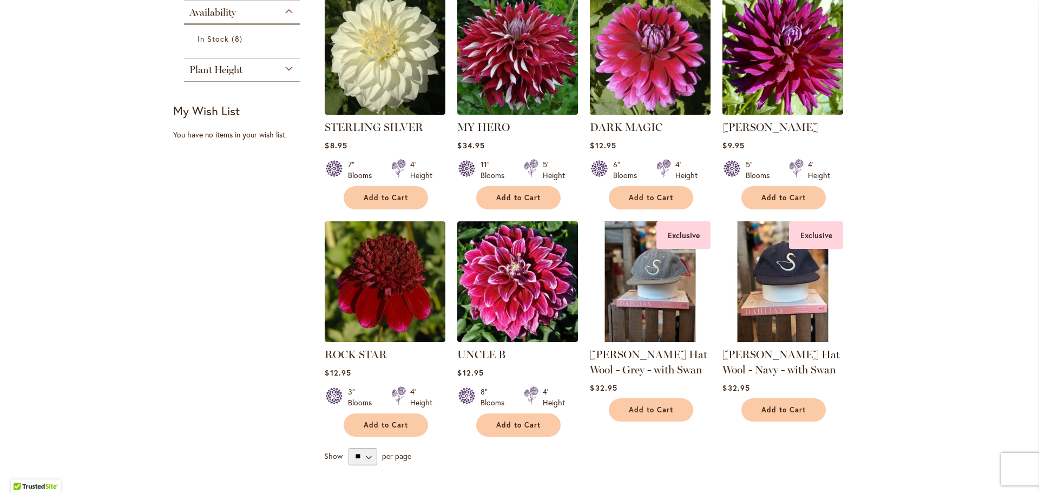
scroll to position [415, 0]
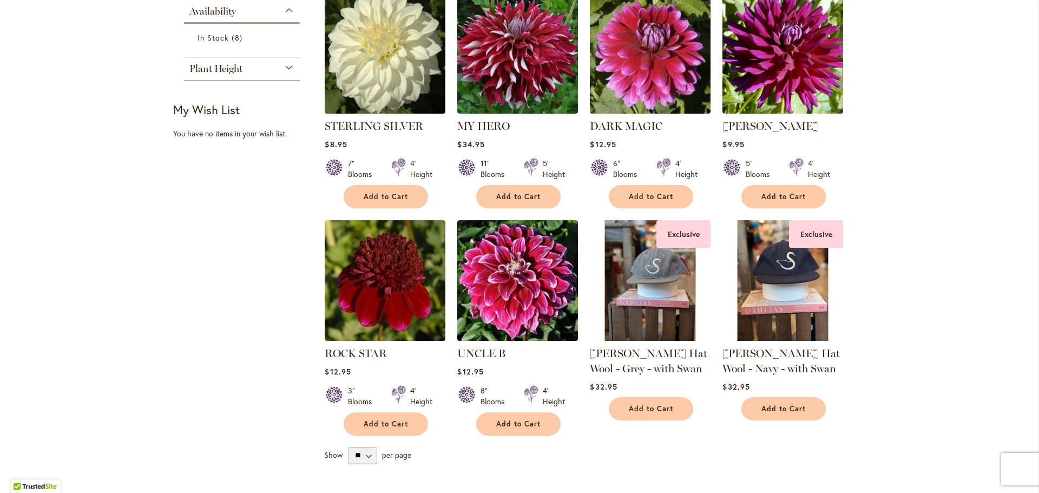
click at [386, 39] on img at bounding box center [385, 53] width 127 height 127
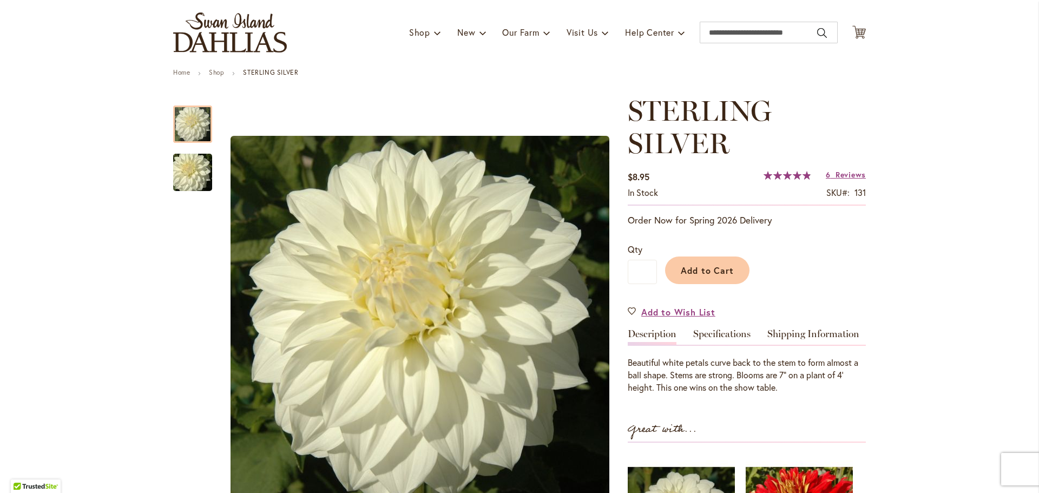
scroll to position [72, 0]
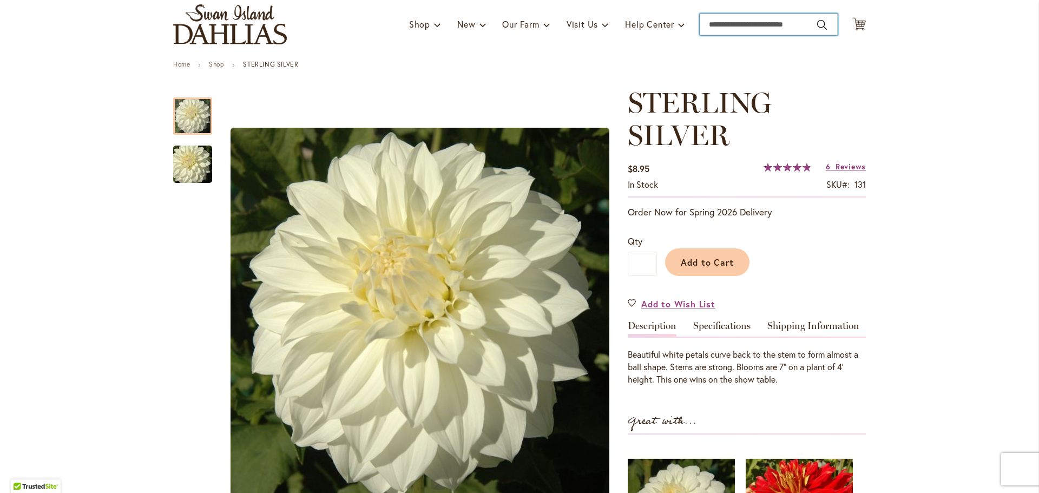
click at [759, 25] on input "Search" at bounding box center [769, 25] width 138 height 22
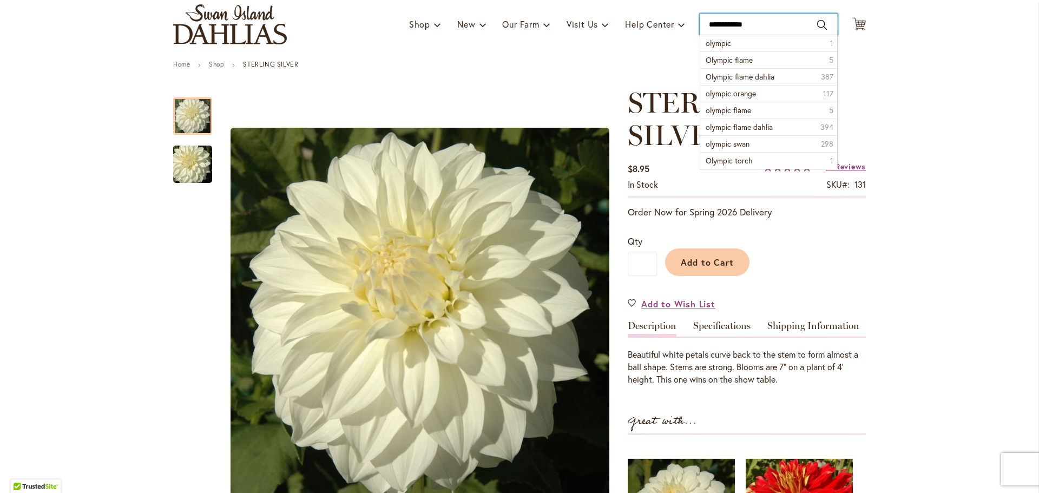
type input "**********"
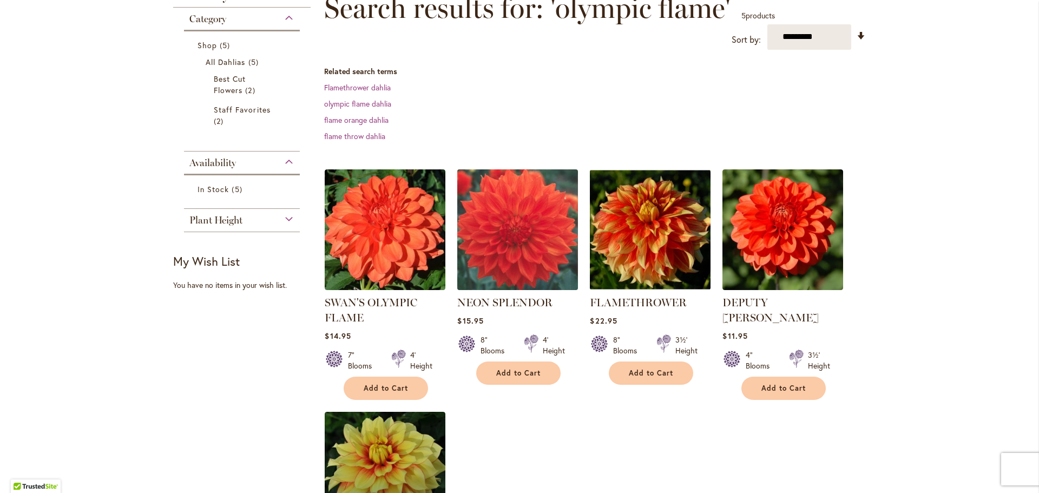
scroll to position [217, 0]
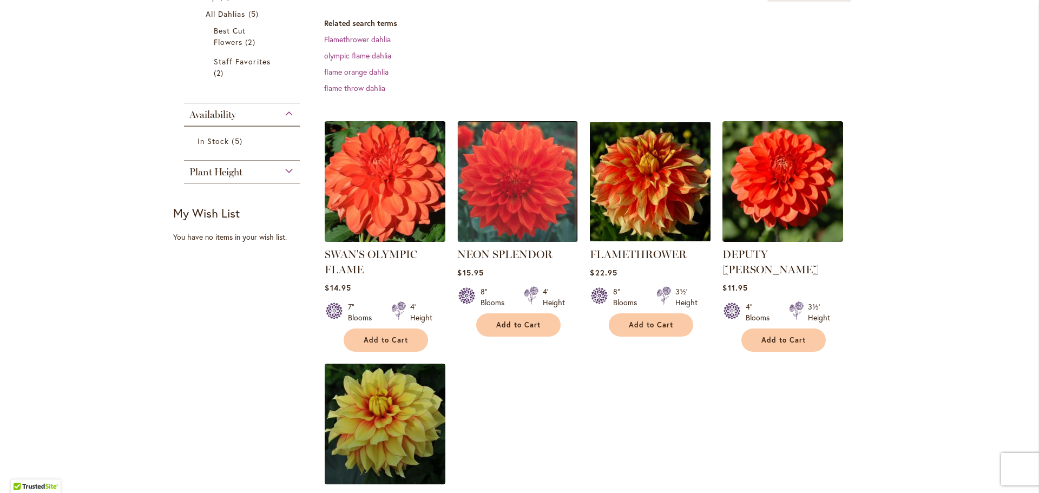
click at [400, 204] on img at bounding box center [385, 181] width 127 height 127
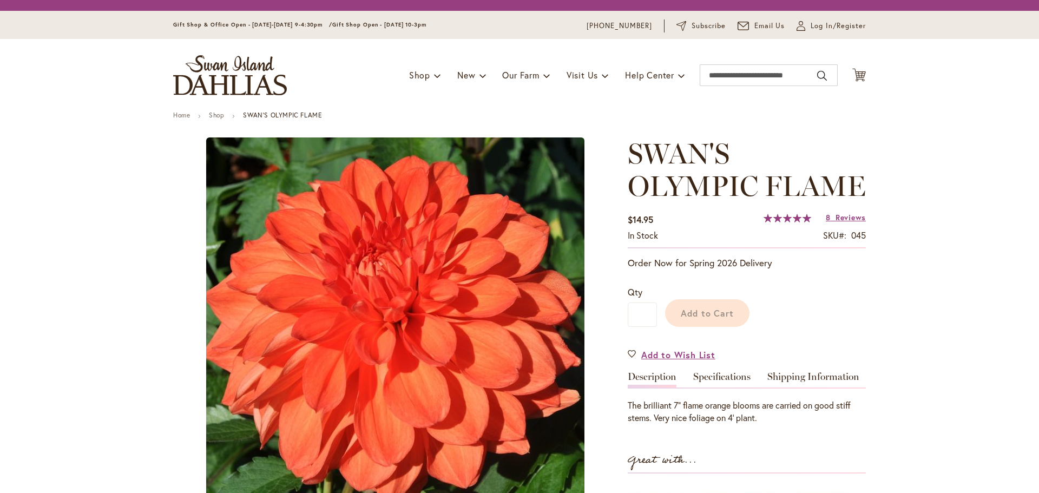
scroll to position [93, 0]
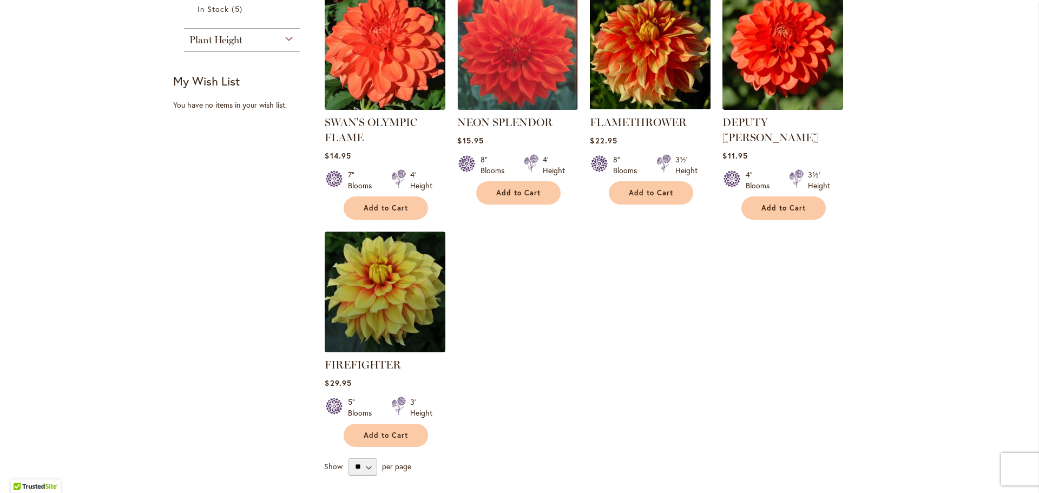
scroll to position [361, 0]
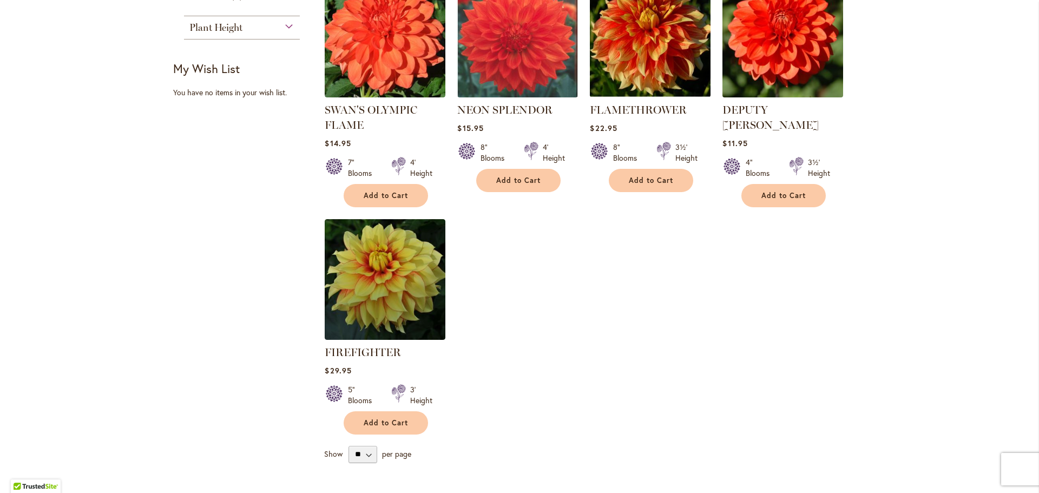
click at [780, 49] on img at bounding box center [783, 36] width 127 height 127
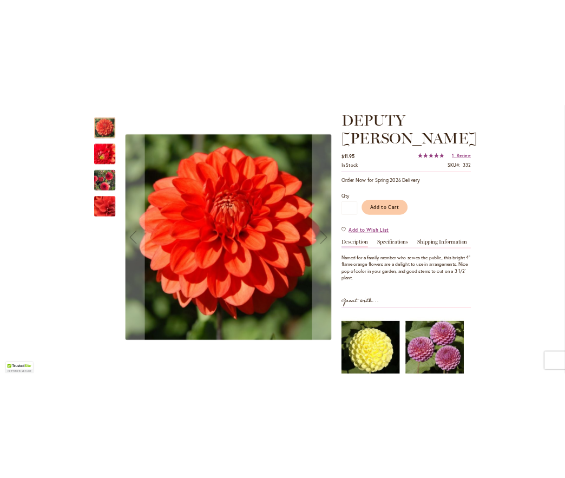
scroll to position [180, 0]
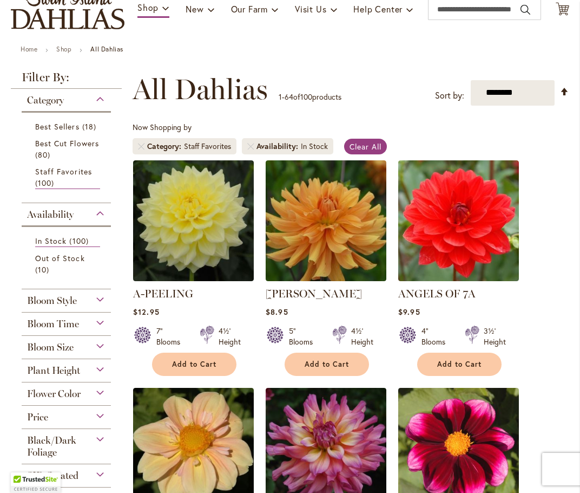
scroll to position [149, 0]
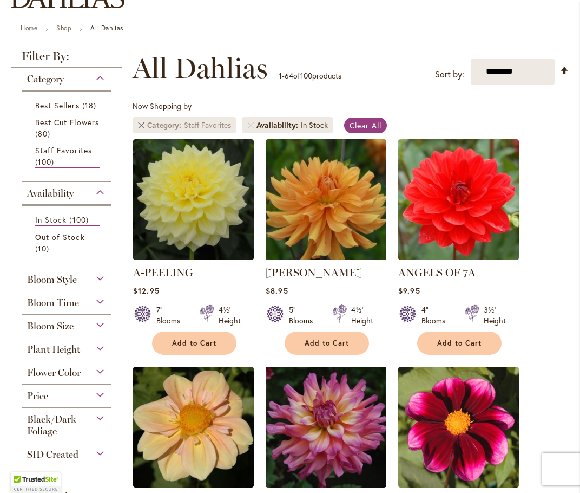
click at [138, 126] on link "Remove Category Staff Favorites" at bounding box center [141, 125] width 6 height 6
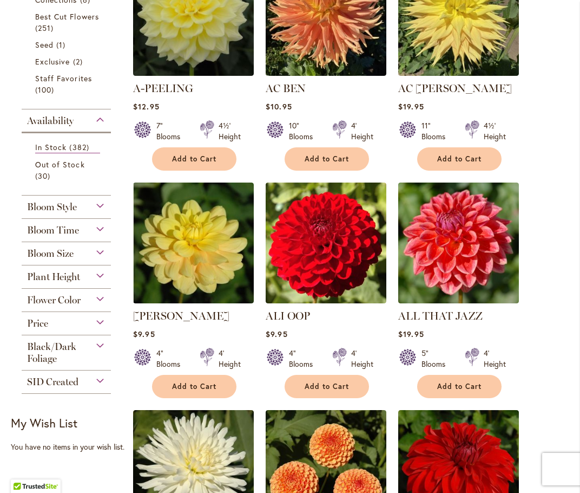
scroll to position [348, 0]
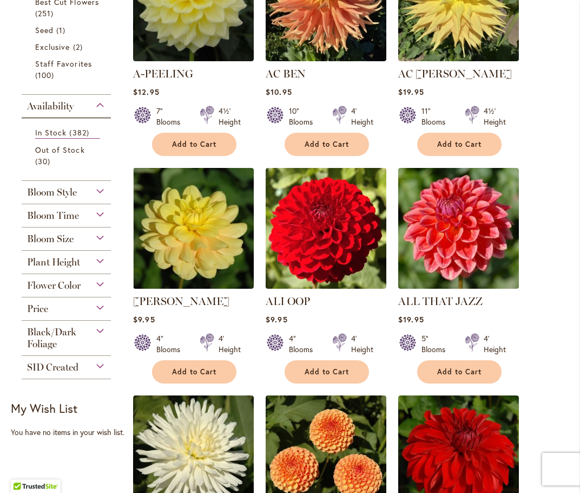
click at [96, 245] on div "Bloom Size" at bounding box center [66, 235] width 89 height 17
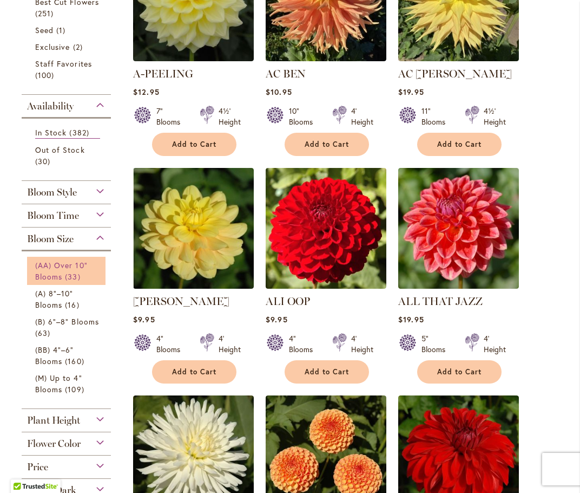
click at [68, 282] on span "33 items" at bounding box center [74, 276] width 18 height 11
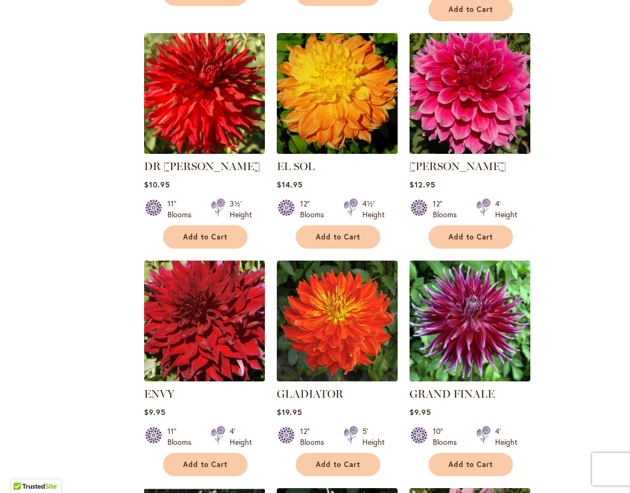
scroll to position [913, 0]
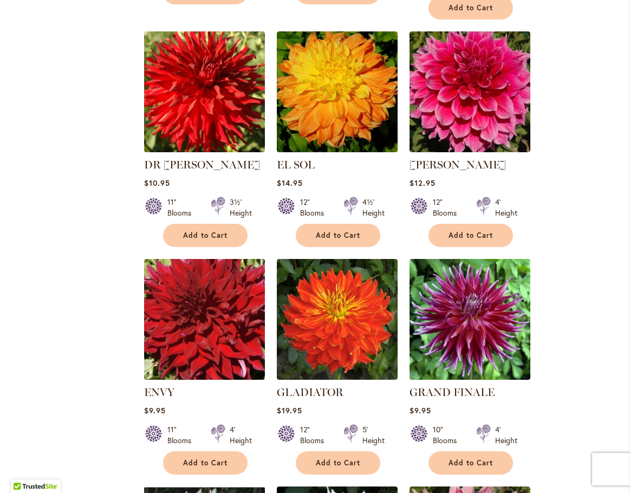
click at [207, 323] on img at bounding box center [204, 319] width 127 height 127
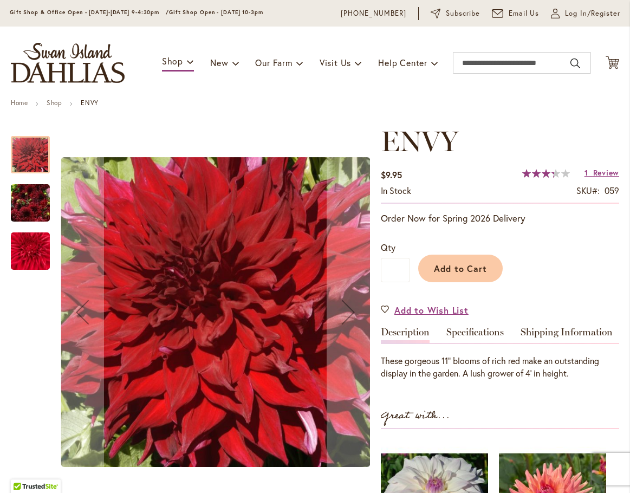
scroll to position [54, 0]
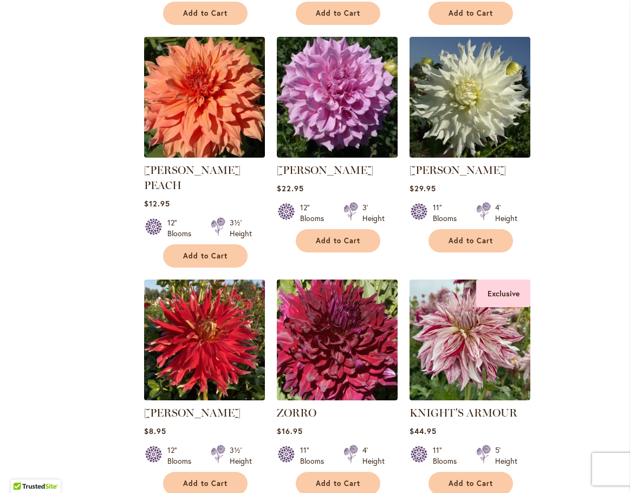
scroll to position [2334, 0]
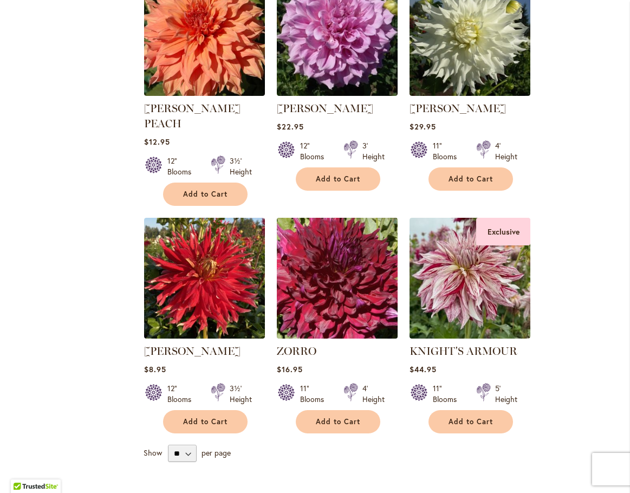
click at [349, 233] on img at bounding box center [337, 277] width 127 height 127
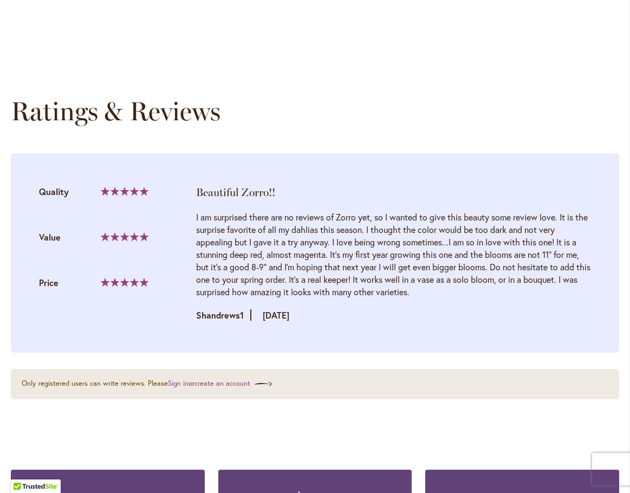
scroll to position [1046, 0]
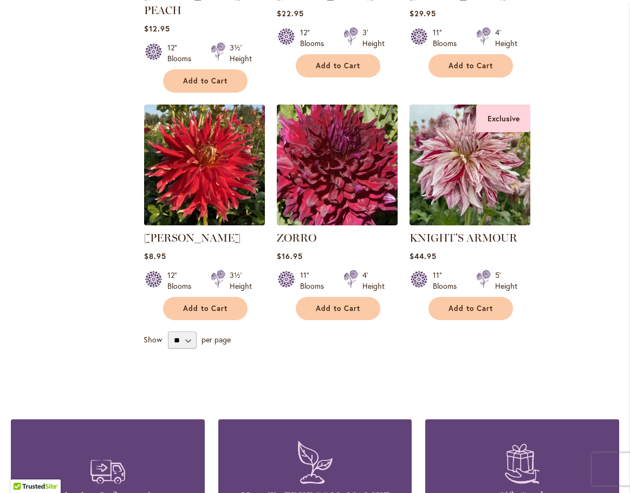
scroll to position [2442, 0]
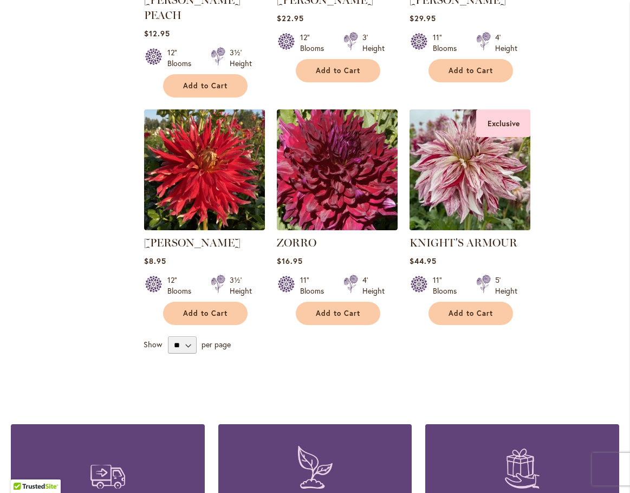
click at [453, 176] on img at bounding box center [470, 169] width 127 height 127
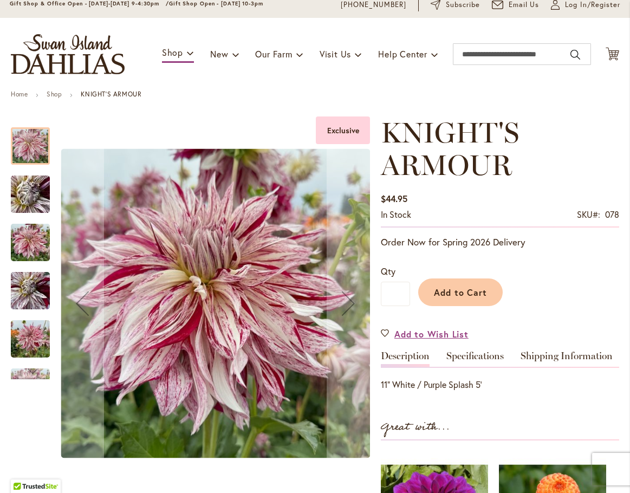
scroll to position [54, 0]
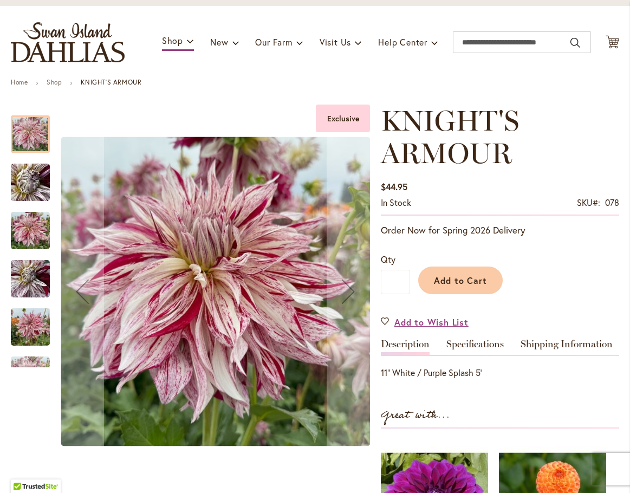
click at [17, 231] on img "KNIGHT'S ARMOUR" at bounding box center [30, 231] width 39 height 52
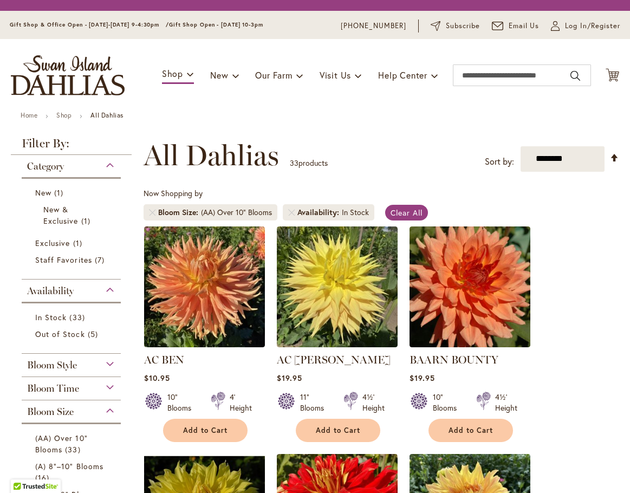
scroll to position [168, 0]
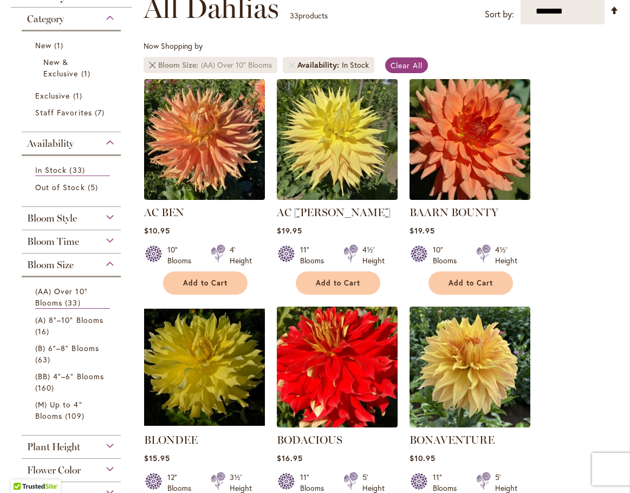
click at [150, 64] on link at bounding box center [152, 65] width 6 height 6
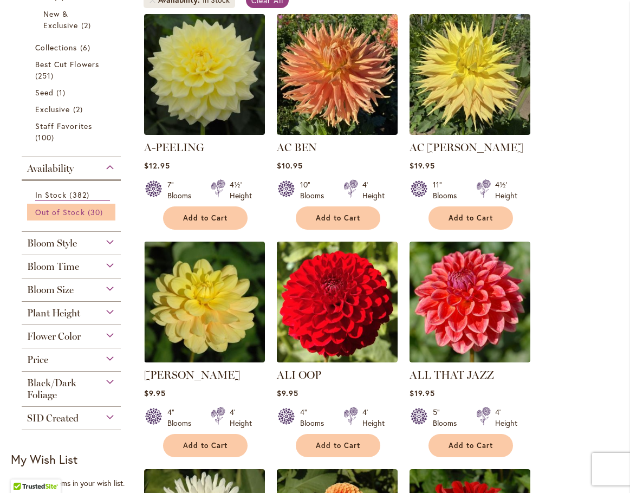
scroll to position [271, 0]
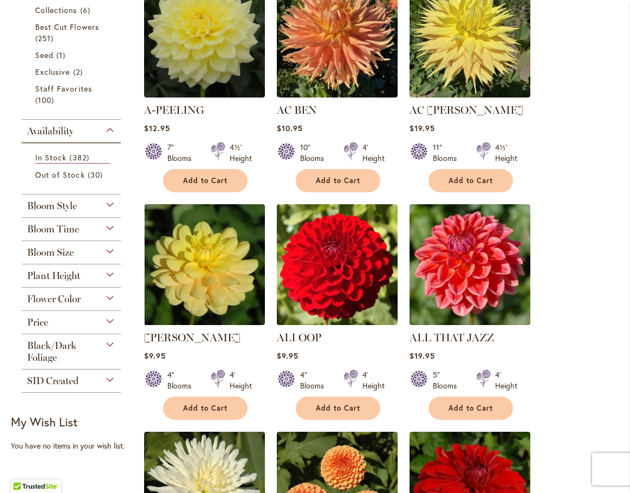
click at [87, 253] on div "Bloom Size" at bounding box center [71, 249] width 99 height 17
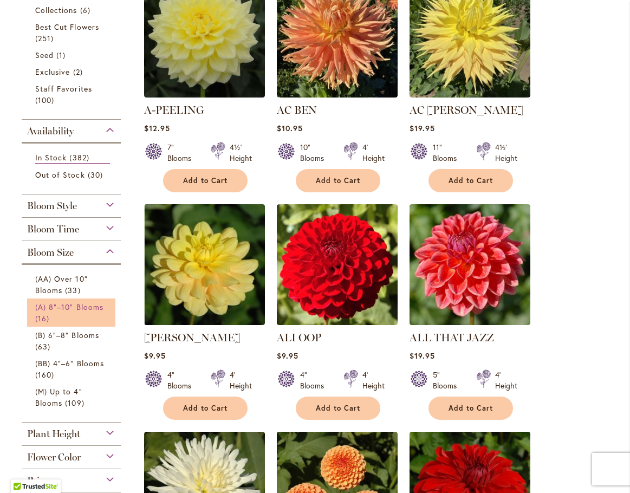
click at [68, 301] on link "(A) 8"–10" Blooms 16 items" at bounding box center [72, 312] width 75 height 23
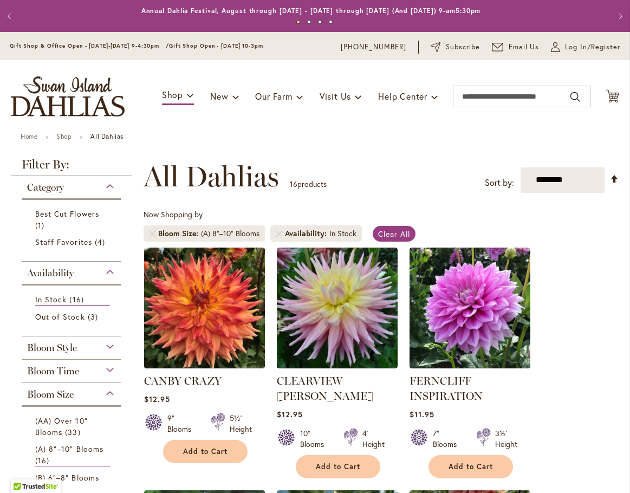
scroll to position [168, 0]
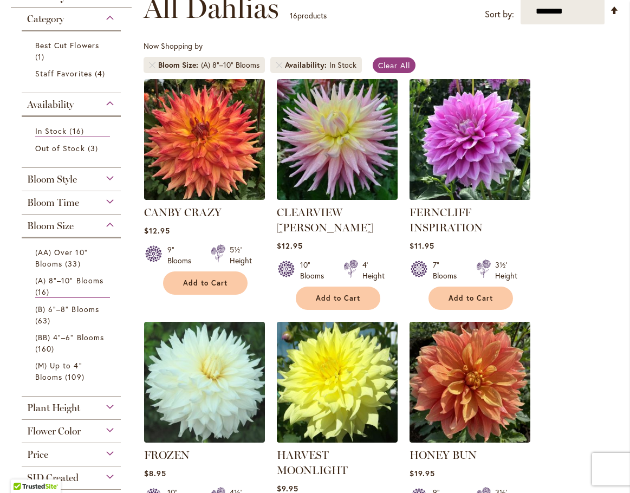
click at [462, 154] on img at bounding box center [470, 139] width 127 height 127
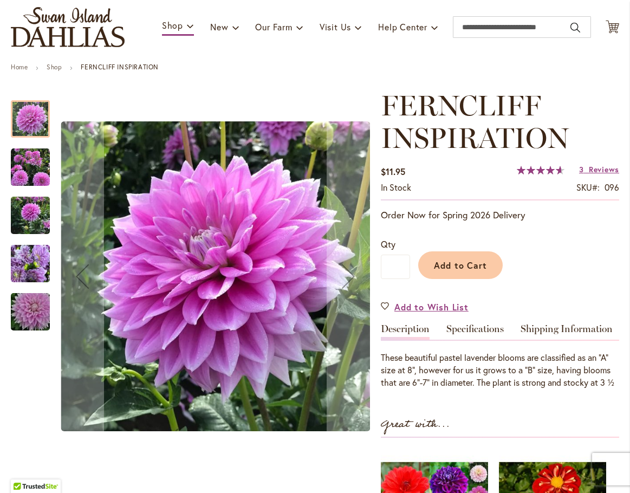
scroll to position [72, 0]
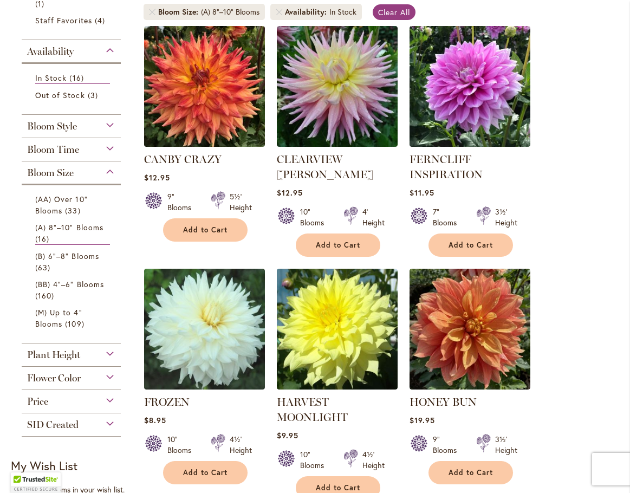
scroll to position [259, 0]
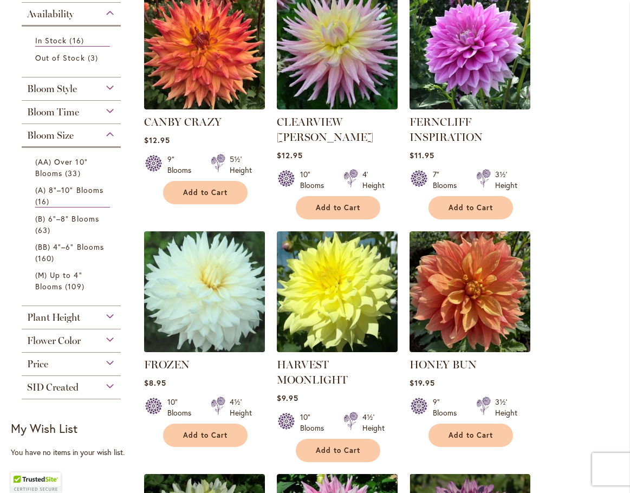
click at [212, 297] on img at bounding box center [204, 291] width 127 height 127
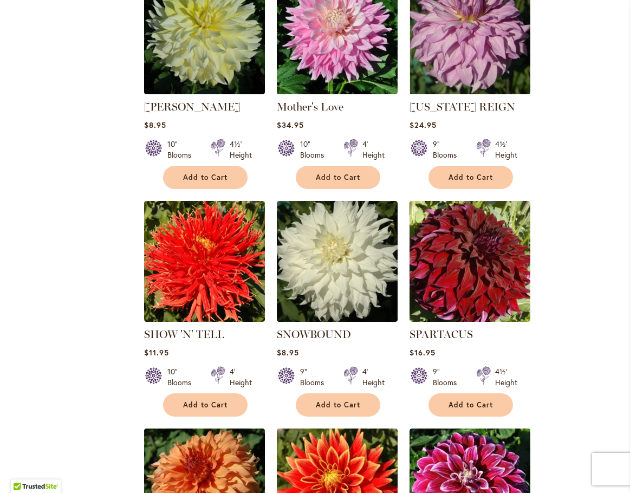
scroll to position [782, 0]
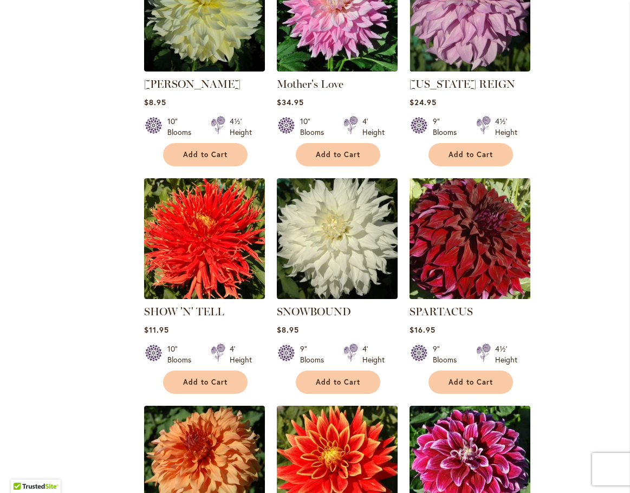
click at [460, 245] on img at bounding box center [470, 238] width 127 height 127
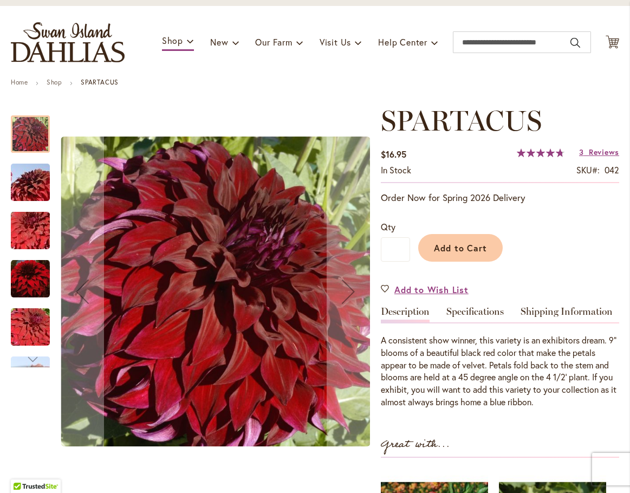
scroll to position [90, 0]
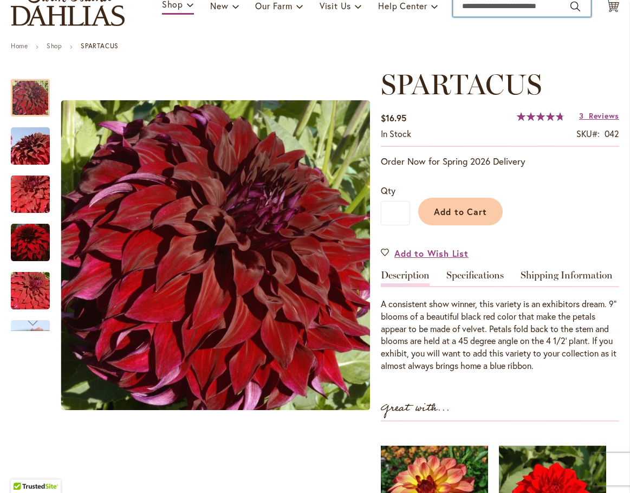
click at [455, 14] on input "Search" at bounding box center [522, 6] width 138 height 22
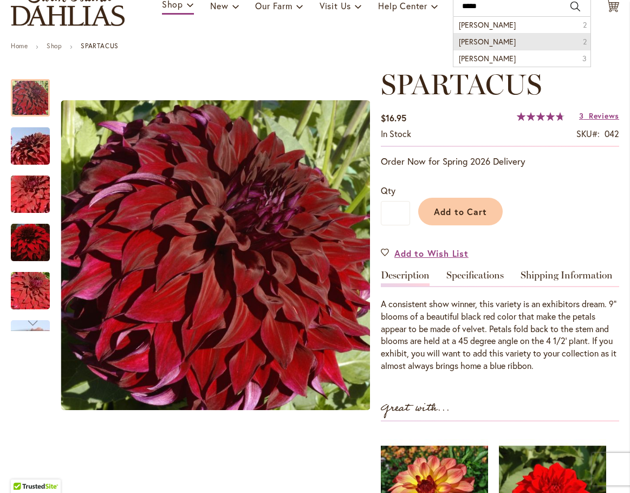
click at [495, 34] on li "[PERSON_NAME] 2" at bounding box center [521, 41] width 137 height 17
type input "**********"
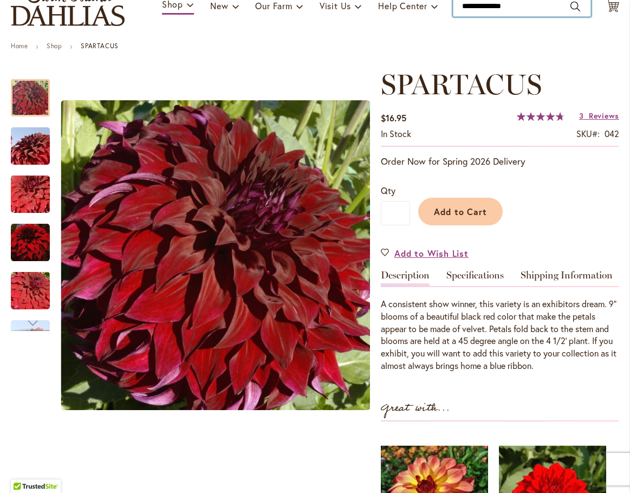
scroll to position [86, 0]
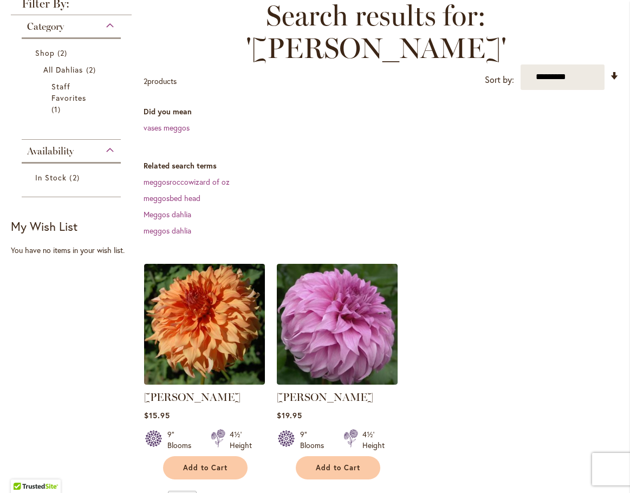
scroll to position [162, 0]
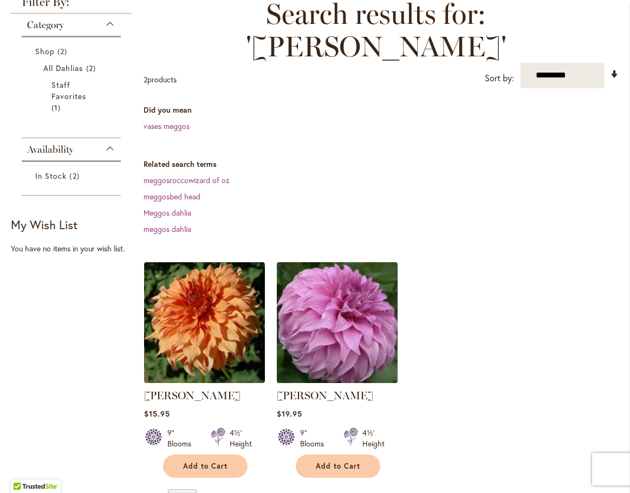
click at [336, 276] on img at bounding box center [337, 322] width 127 height 127
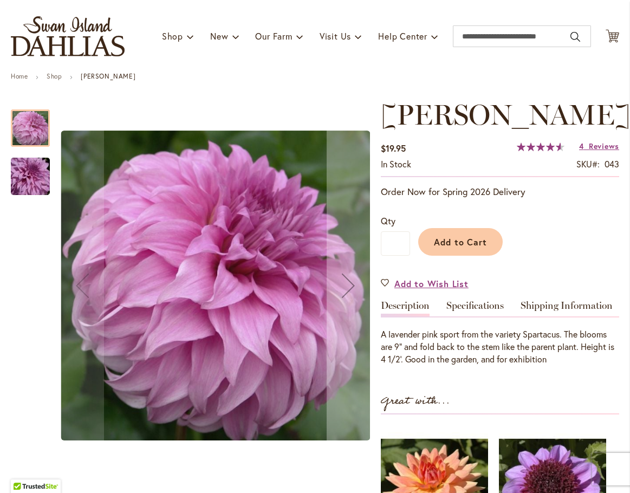
scroll to position [72, 0]
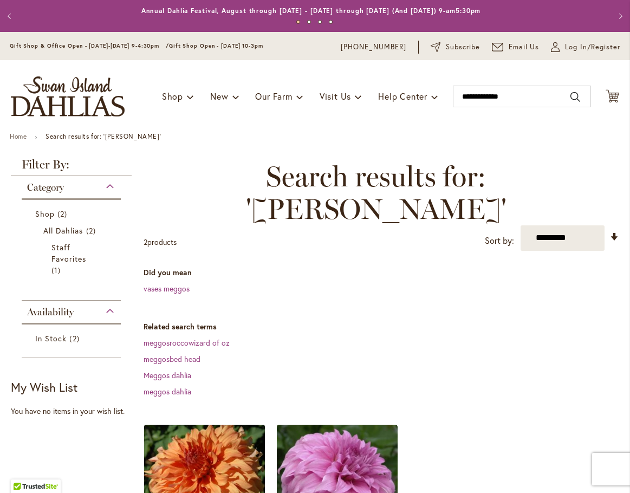
click at [207, 428] on img at bounding box center [204, 484] width 127 height 127
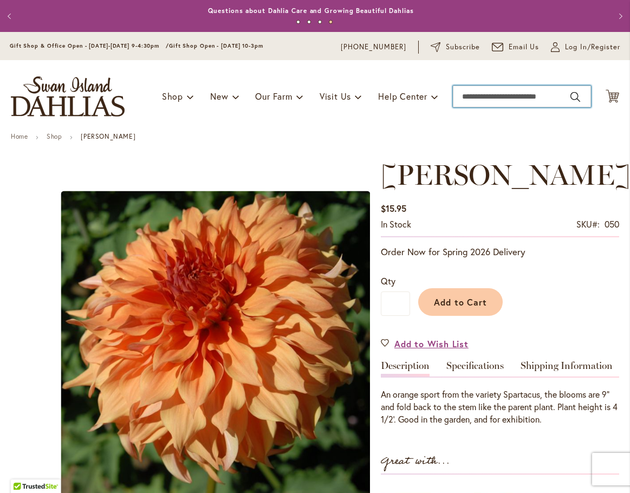
click at [481, 96] on input "Search" at bounding box center [522, 97] width 138 height 22
type input "********"
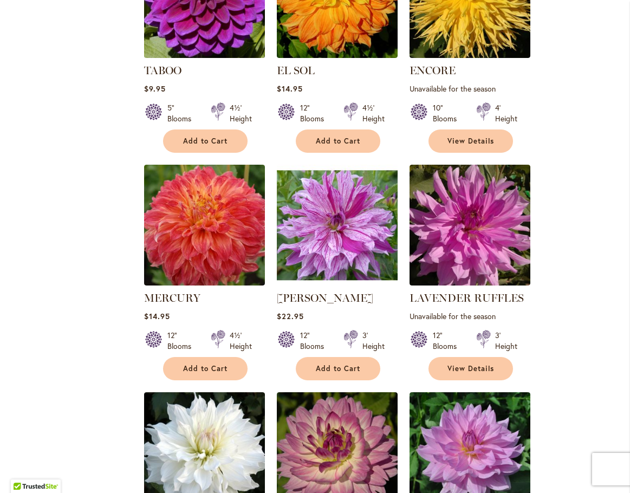
scroll to position [920, 0]
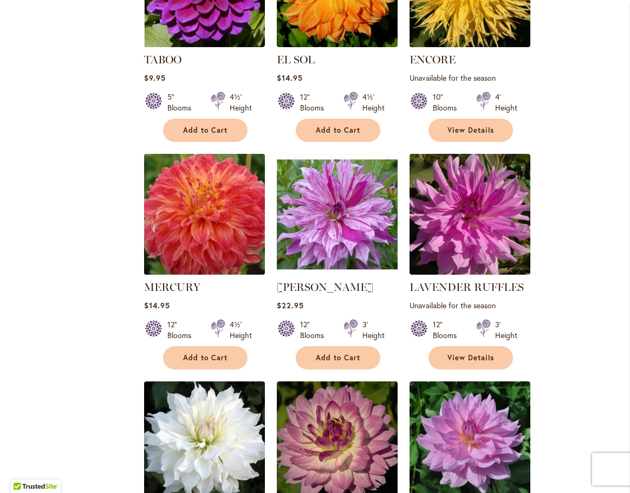
click at [209, 218] on img at bounding box center [204, 213] width 127 height 127
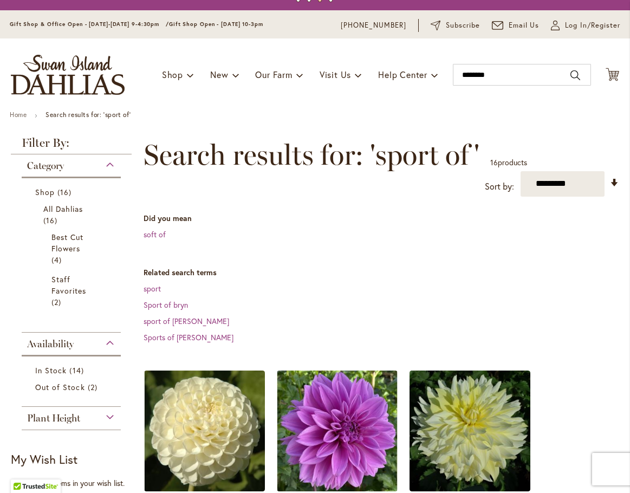
scroll to position [18, 0]
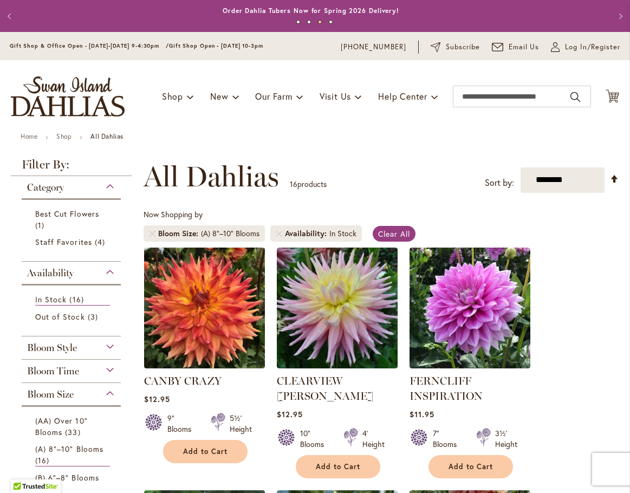
click at [152, 238] on li "Bloom Size (A) 8"–10" Blooms" at bounding box center [203, 233] width 121 height 16
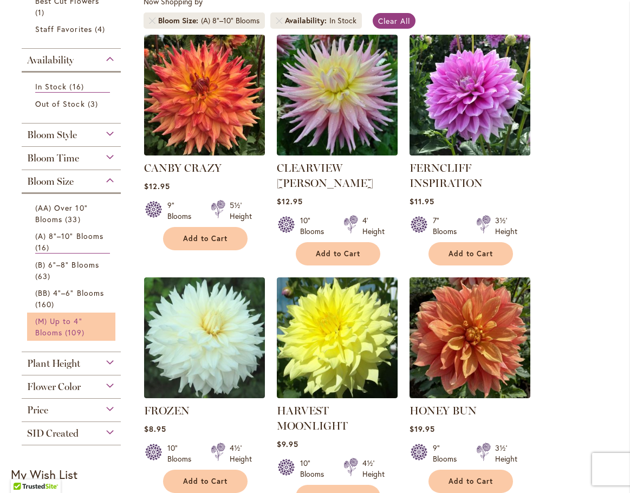
scroll to position [217, 0]
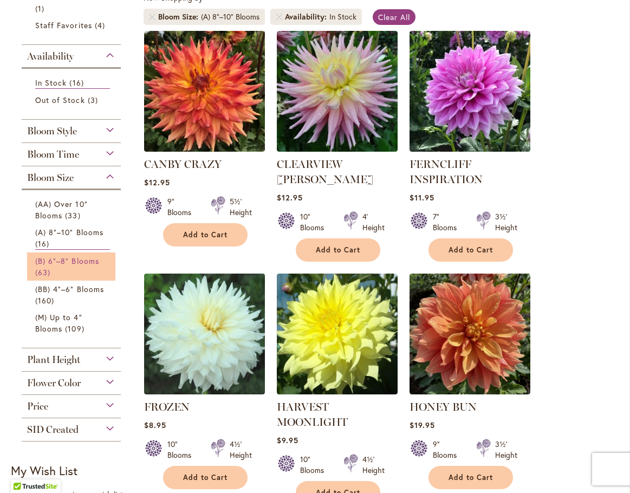
click at [78, 269] on link "(B) 6"–8" Blooms 63 items" at bounding box center [72, 266] width 75 height 23
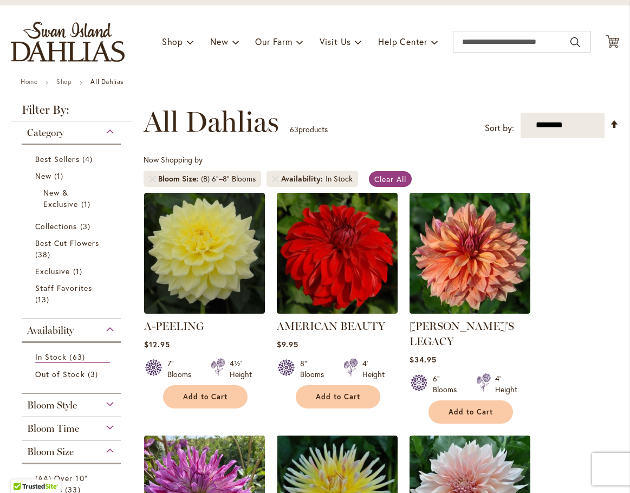
scroll to position [54, 0]
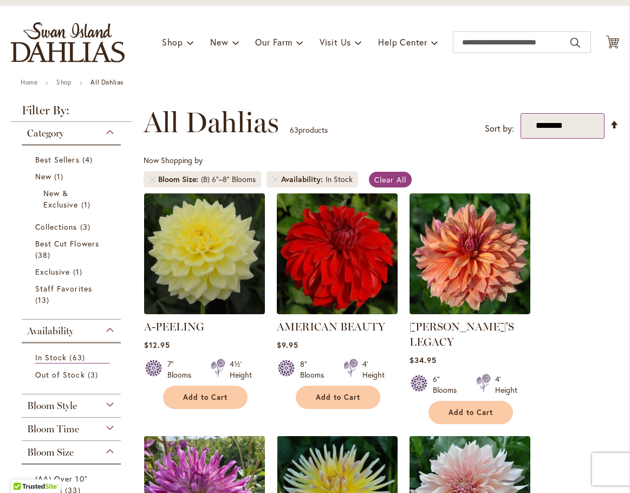
click at [569, 129] on select "**********" at bounding box center [562, 125] width 84 height 25
select select "*****"
click at [520, 113] on select "**********" at bounding box center [562, 125] width 84 height 25
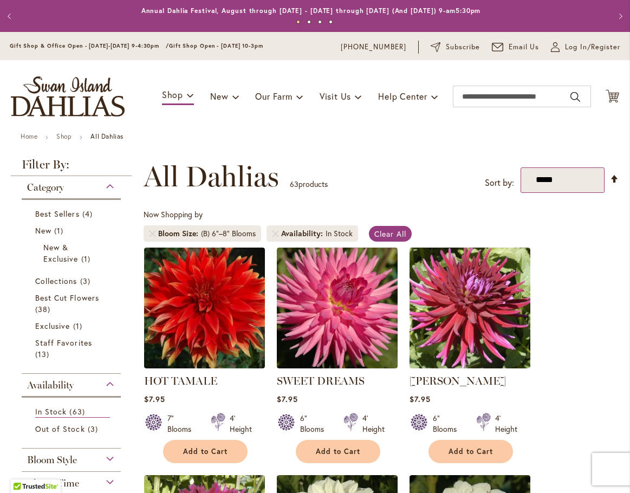
scroll to position [108, 0]
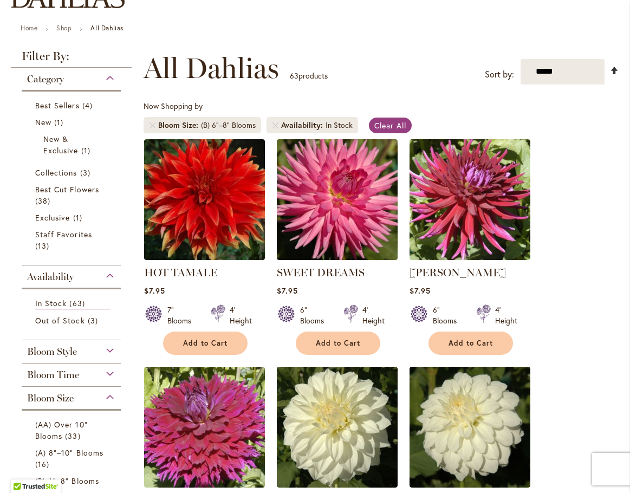
click at [610, 70] on link "Set Descending Direction" at bounding box center [614, 70] width 9 height 12
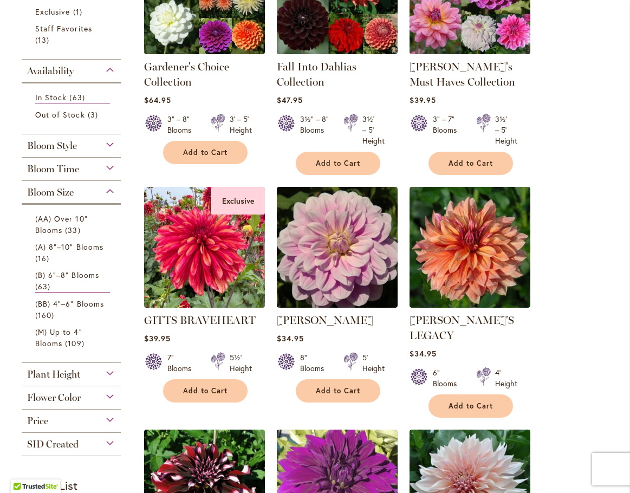
scroll to position [325, 0]
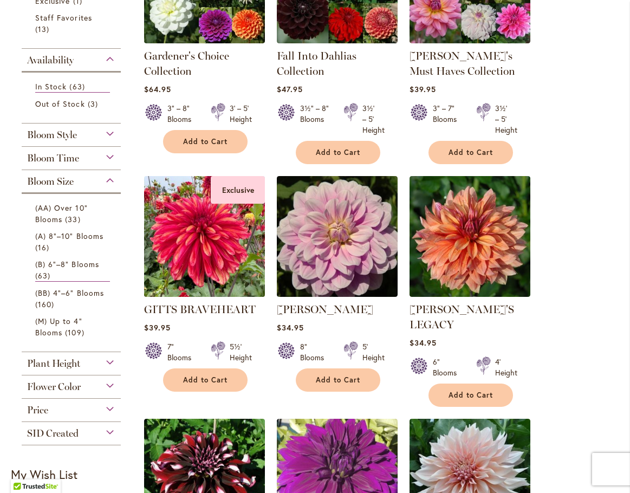
click at [183, 253] on img at bounding box center [204, 236] width 127 height 127
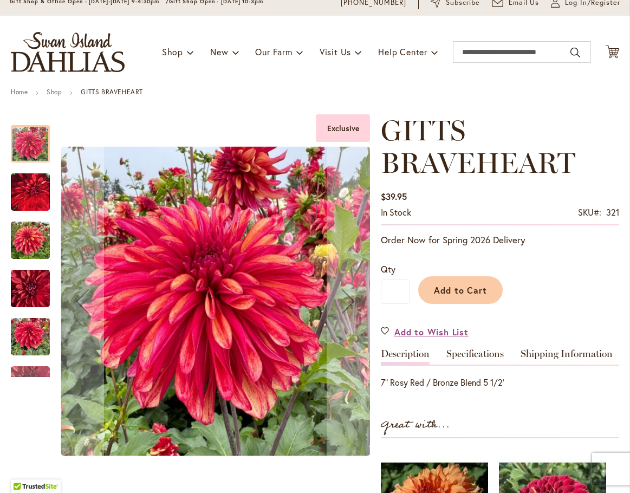
scroll to position [72, 0]
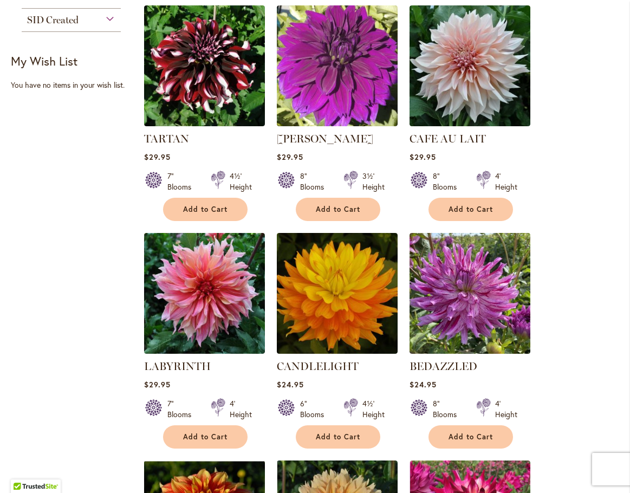
scroll to position [746, 0]
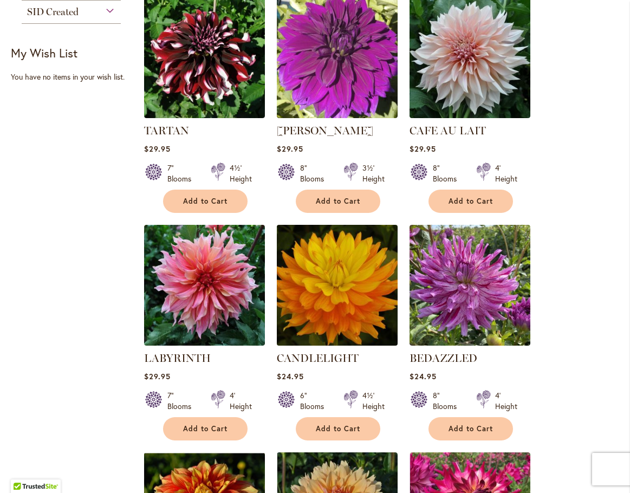
click at [355, 264] on img at bounding box center [337, 284] width 127 height 127
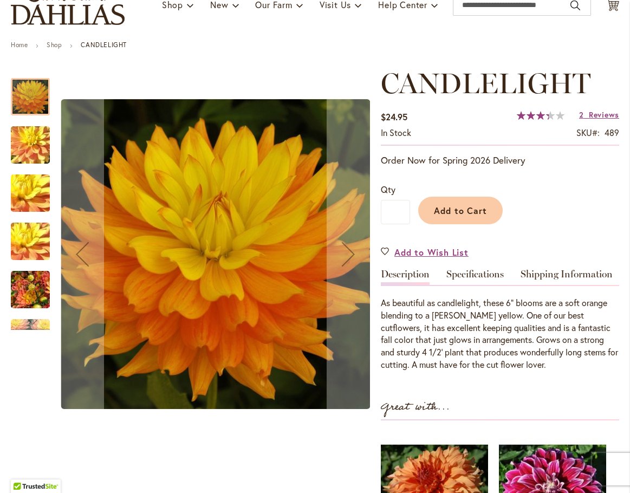
scroll to position [90, 0]
